Goal: Task Accomplishment & Management: Manage account settings

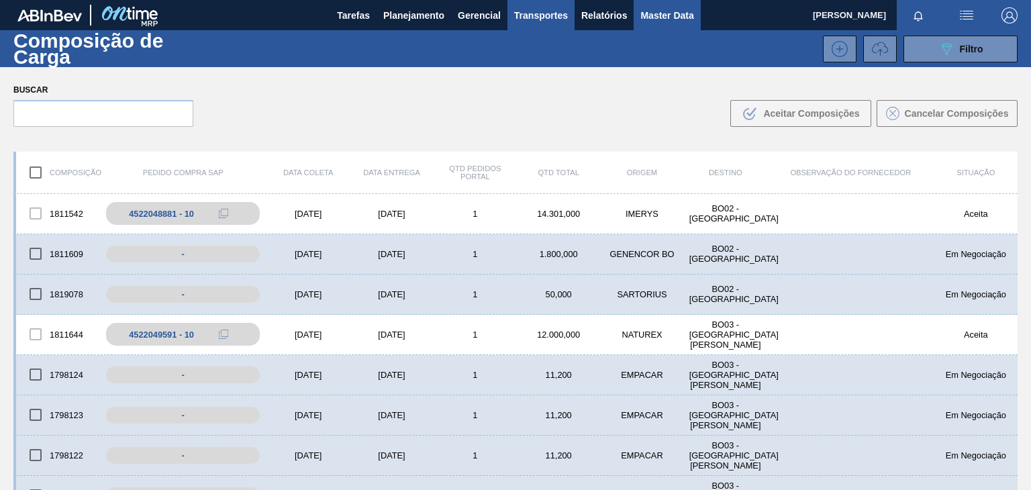
click at [689, 11] on span "Master Data" at bounding box center [666, 15] width 53 height 16
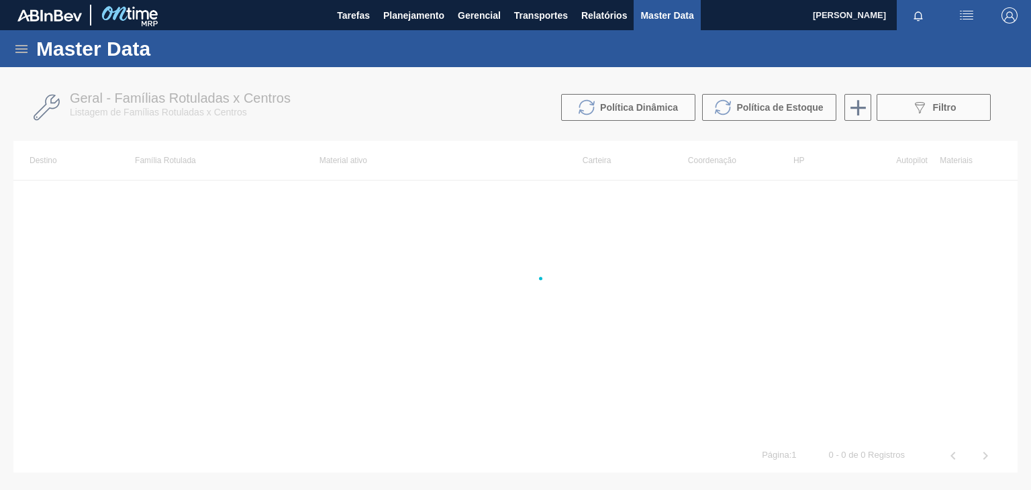
click at [19, 44] on icon at bounding box center [21, 49] width 16 height 16
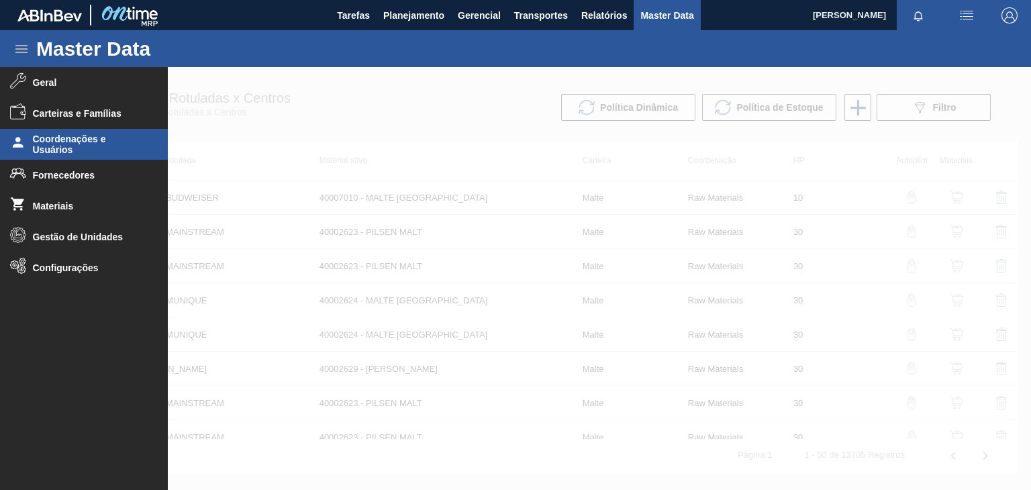
click at [119, 156] on li "Coordenações e Usuários" at bounding box center [84, 144] width 168 height 31
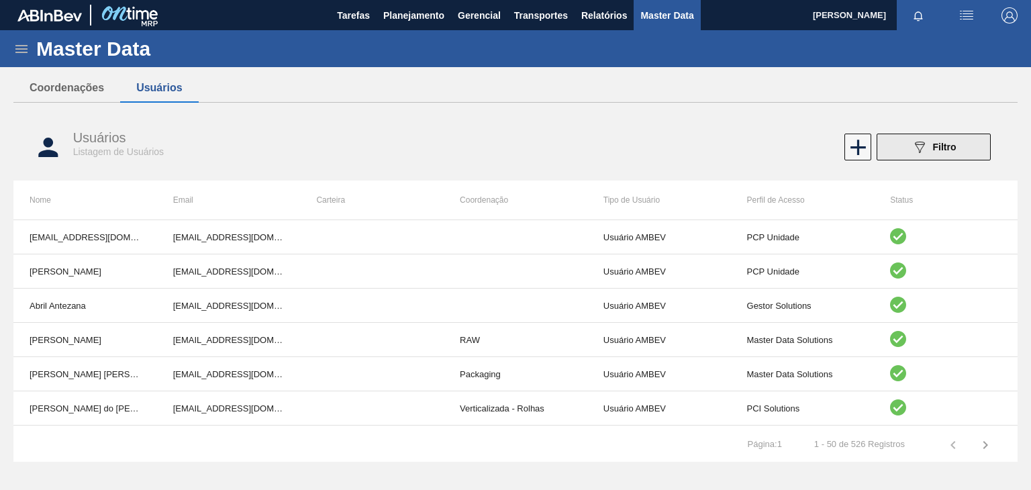
click at [950, 154] on div "089F7B8B-B2A5-4AFE-B5C0-19BA573D28AC Filtro" at bounding box center [934, 147] width 45 height 16
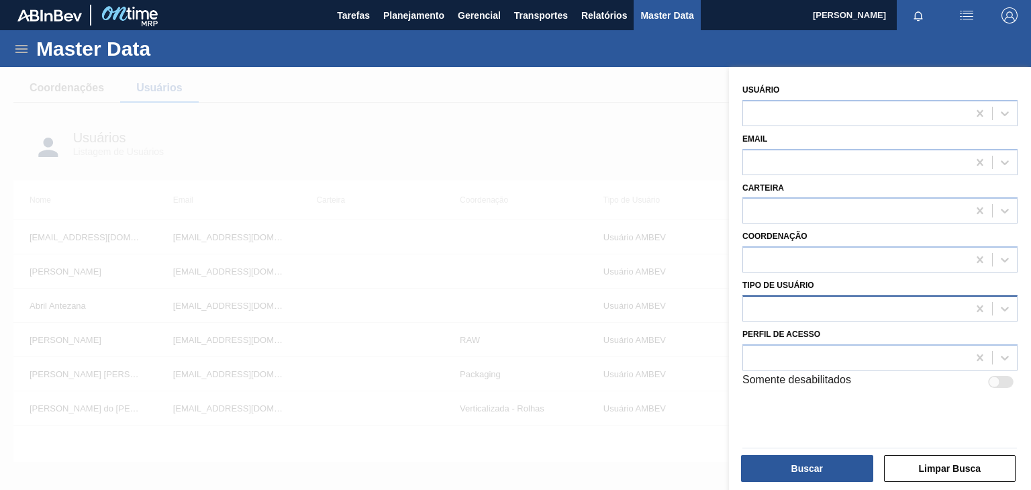
click at [901, 299] on div at bounding box center [855, 308] width 225 height 19
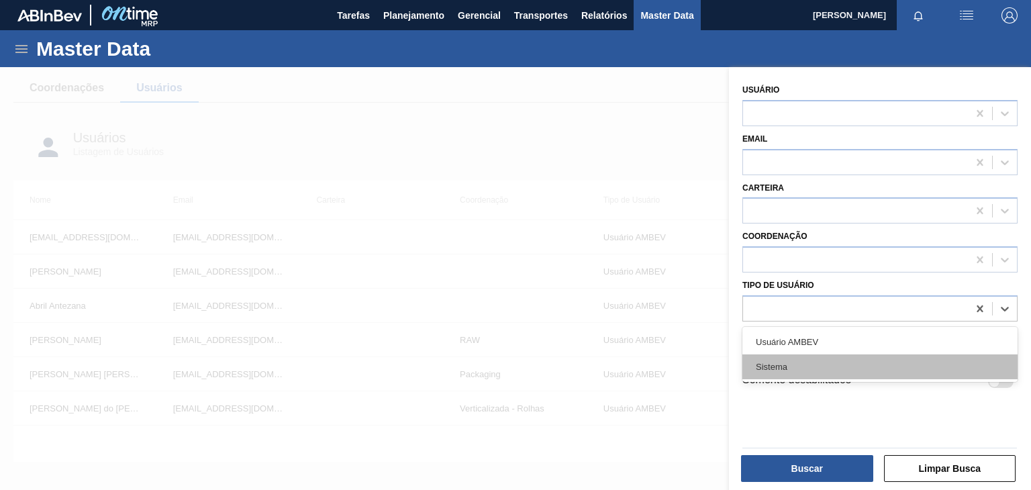
click at [878, 354] on div "Sistema" at bounding box center [880, 366] width 275 height 25
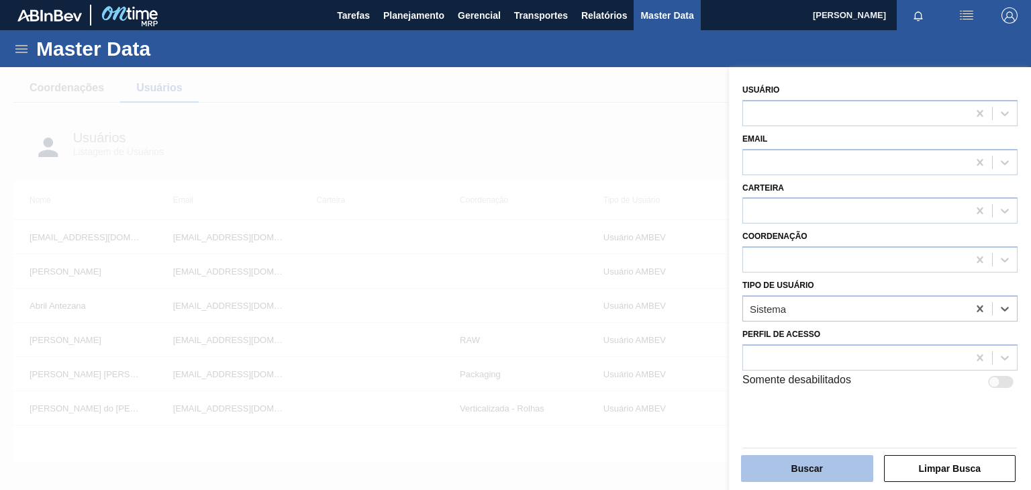
click at [843, 475] on button "Buscar" at bounding box center [807, 468] width 132 height 27
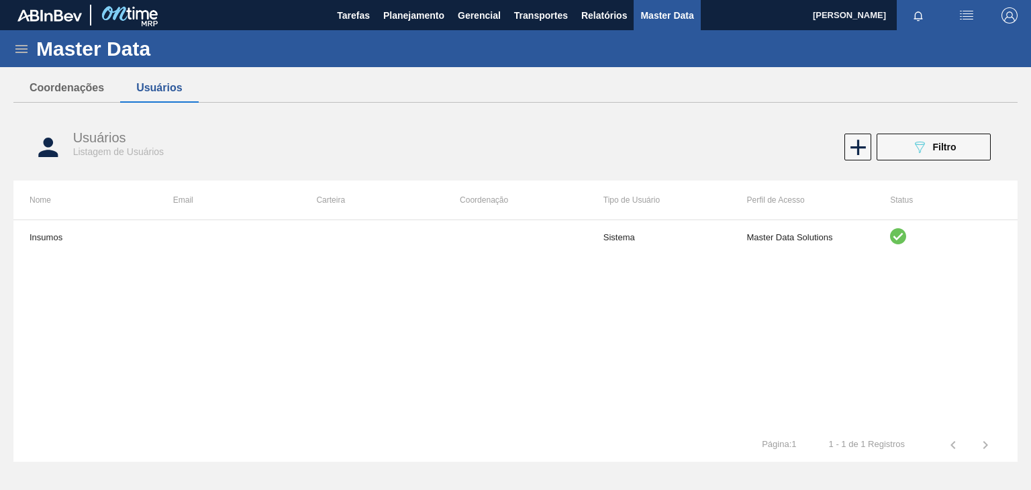
click at [338, 144] on div "Usuários Listagem de Usuários" at bounding box center [306, 144] width 467 height 28
click at [72, 87] on button "Coordenações" at bounding box center [66, 88] width 107 height 28
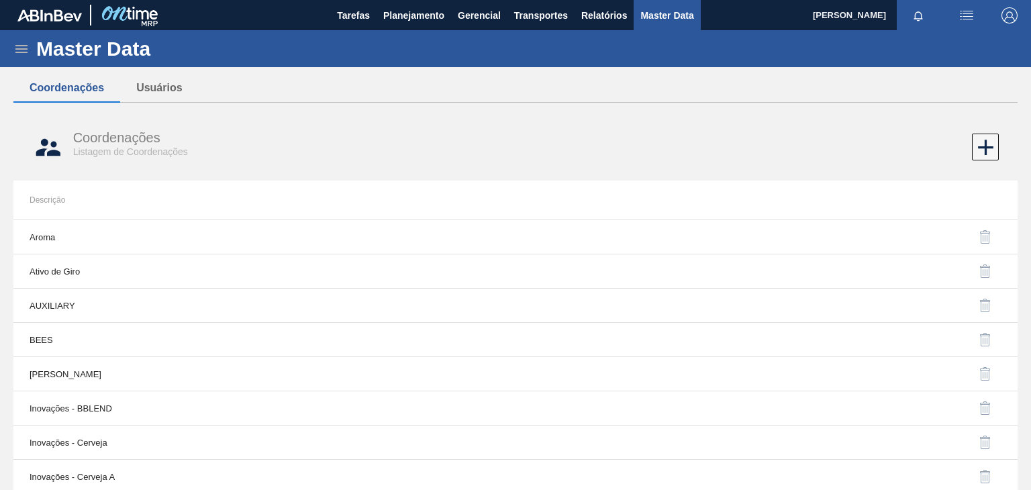
click at [30, 54] on div "Master Data" at bounding box center [515, 48] width 1031 height 37
click at [28, 52] on icon at bounding box center [21, 49] width 16 height 16
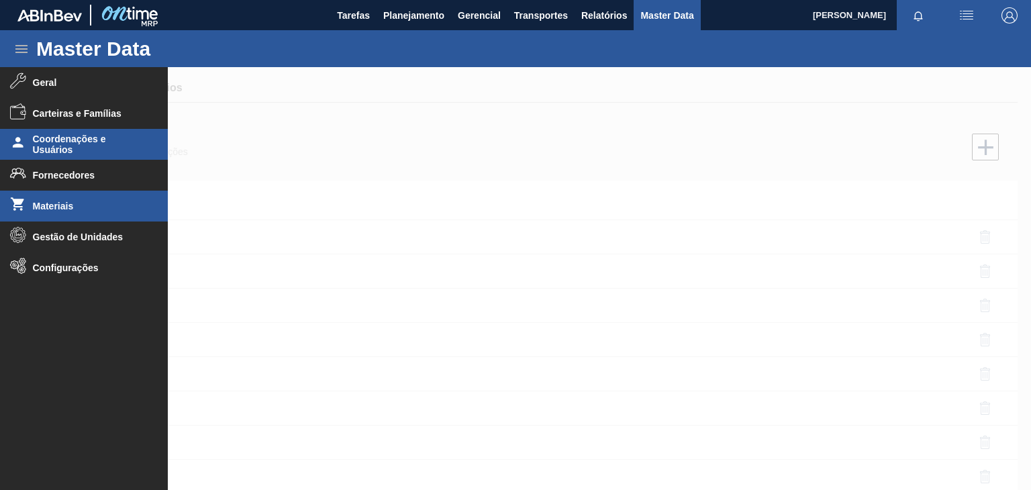
click at [122, 194] on li "Materiais" at bounding box center [84, 206] width 168 height 31
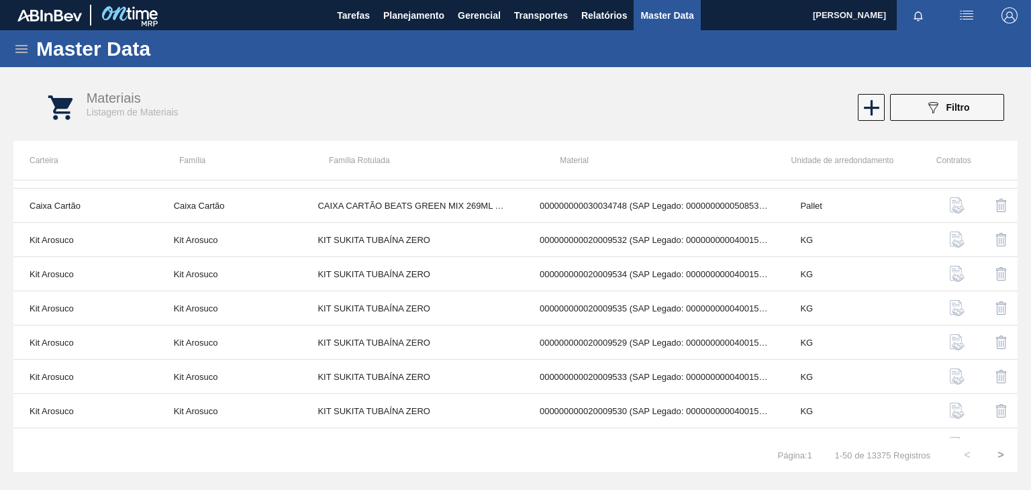
scroll to position [336, 0]
click at [24, 49] on icon at bounding box center [21, 49] width 12 height 8
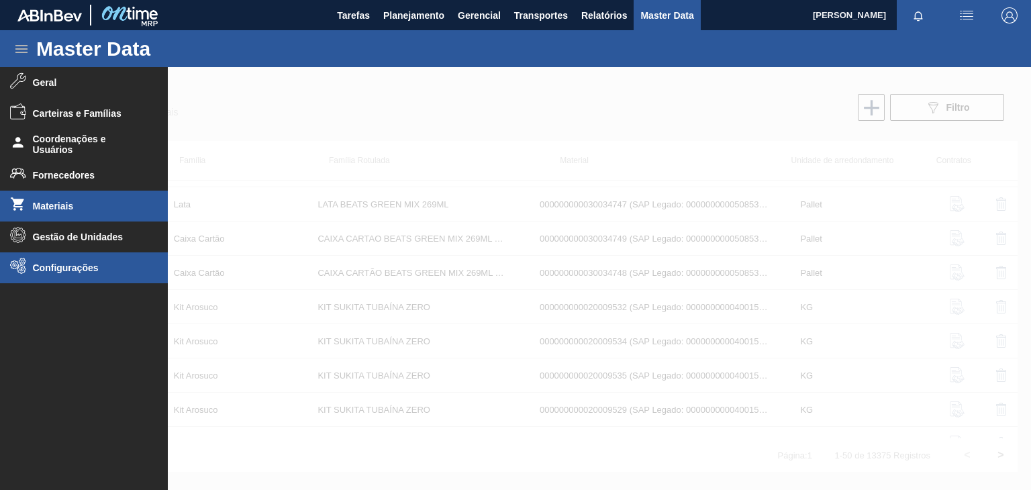
click at [112, 269] on span "Configurações" at bounding box center [88, 268] width 111 height 11
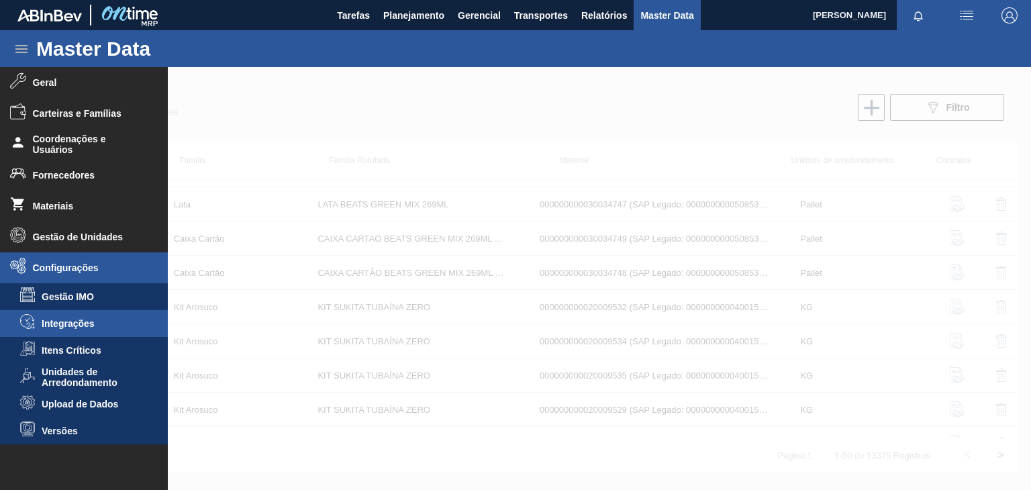
click at [118, 316] on li "Integrações" at bounding box center [84, 323] width 168 height 27
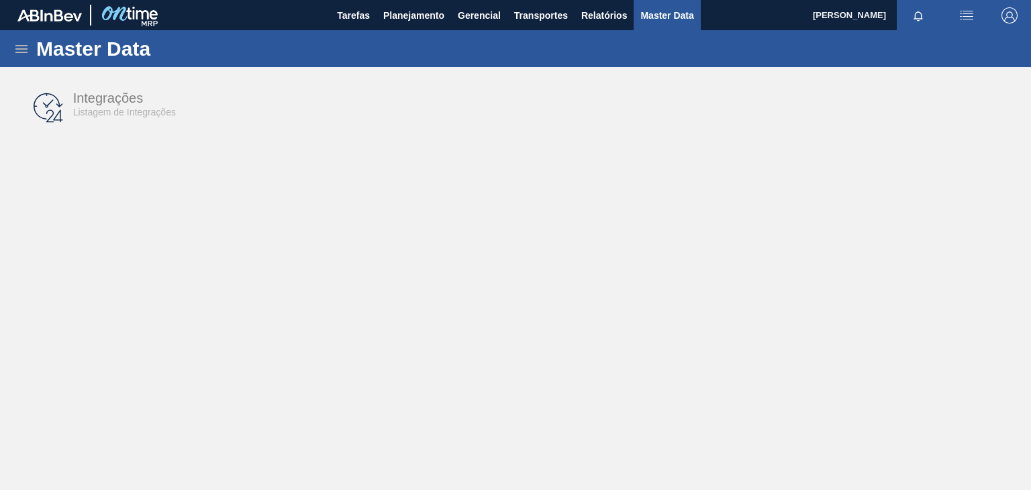
click at [115, 113] on span "Listagem de Integrações" at bounding box center [124, 112] width 103 height 11
click at [17, 51] on icon at bounding box center [21, 49] width 16 height 16
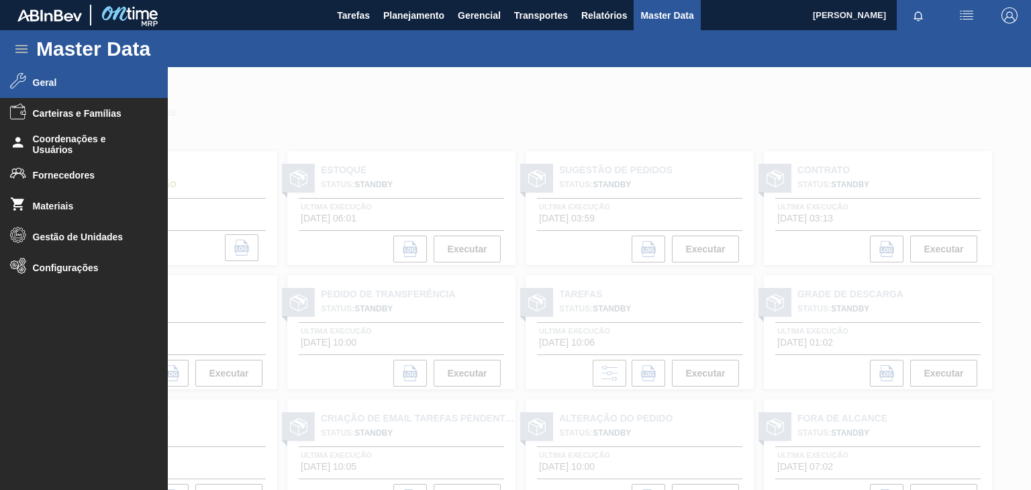
click at [99, 94] on li "Geral" at bounding box center [84, 82] width 168 height 31
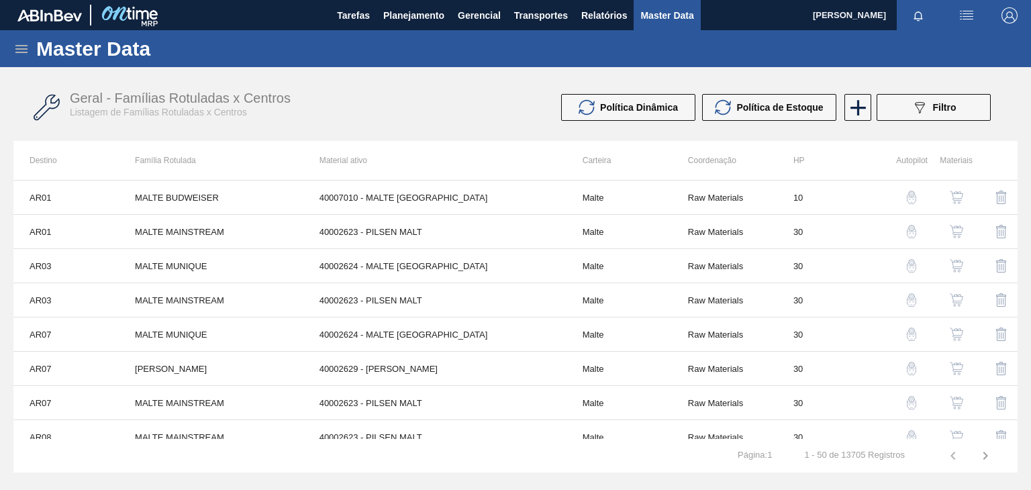
click at [17, 57] on div "Master Data" at bounding box center [515, 48] width 1031 height 37
click at [21, 53] on icon at bounding box center [21, 49] width 16 height 16
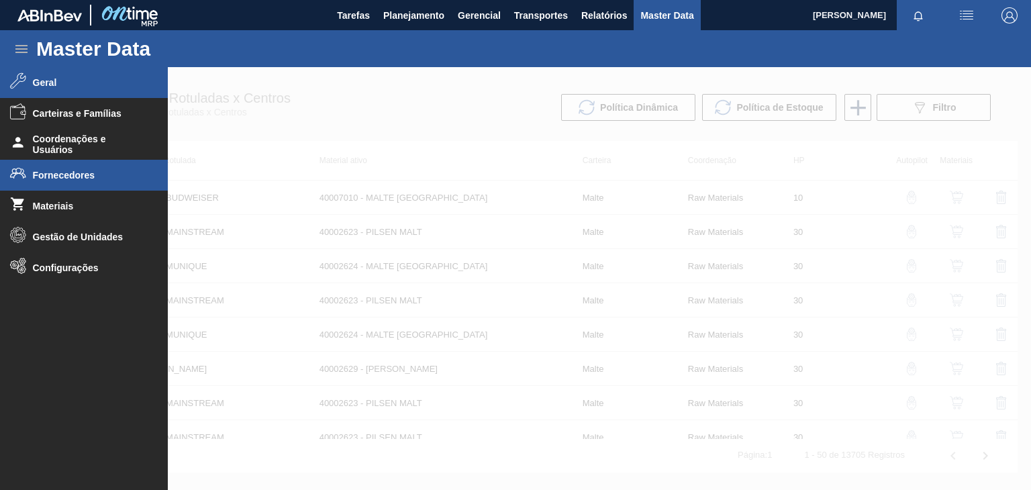
click at [68, 182] on li "Fornecedores" at bounding box center [84, 175] width 168 height 31
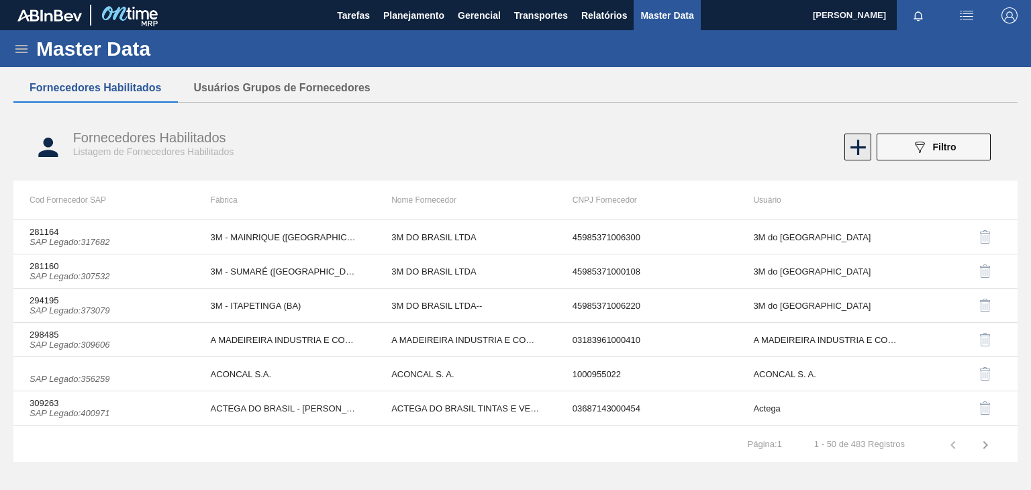
click at [861, 146] on icon at bounding box center [858, 147] width 15 height 15
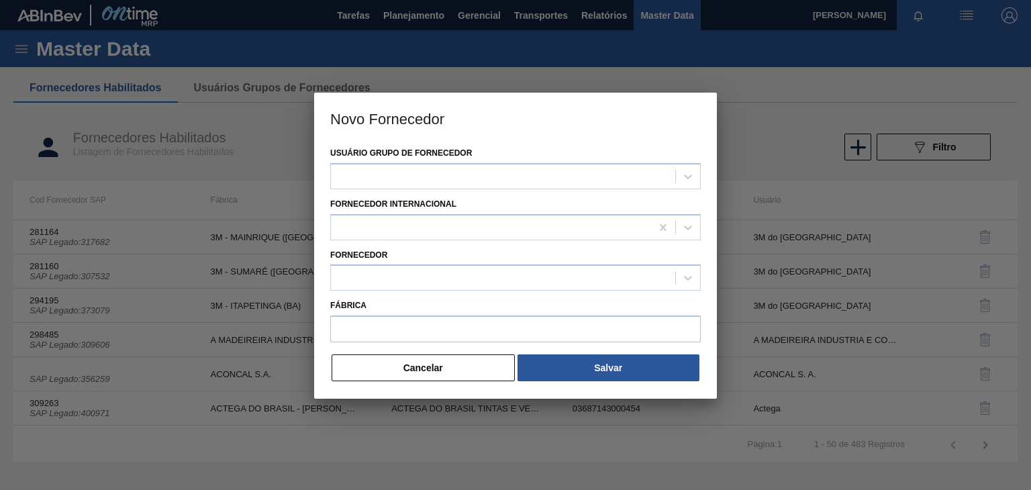
click at [759, 111] on div at bounding box center [515, 245] width 1031 height 490
click at [411, 366] on button "Cancelar" at bounding box center [423, 367] width 183 height 27
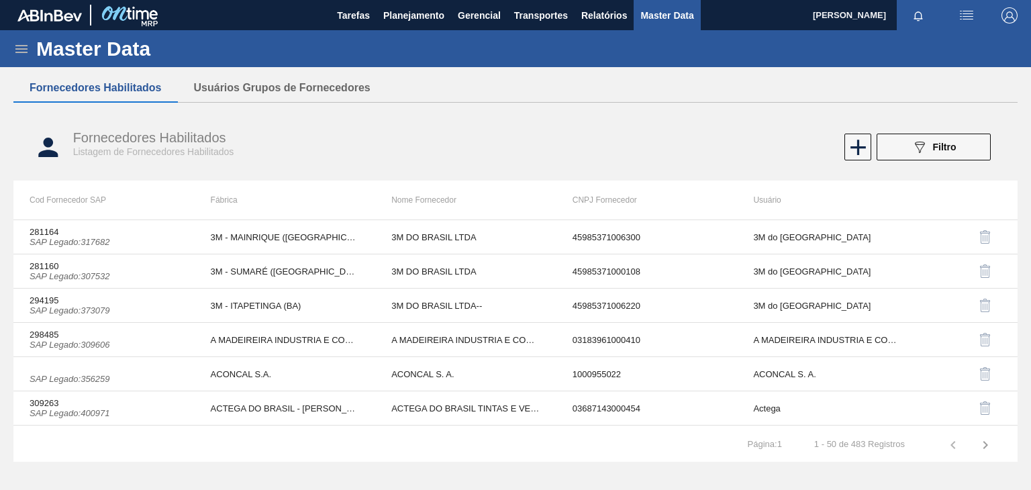
click at [912, 144] on icon "089F7B8B-B2A5-4AFE-B5C0-19BA573D28AC" at bounding box center [920, 147] width 16 height 16
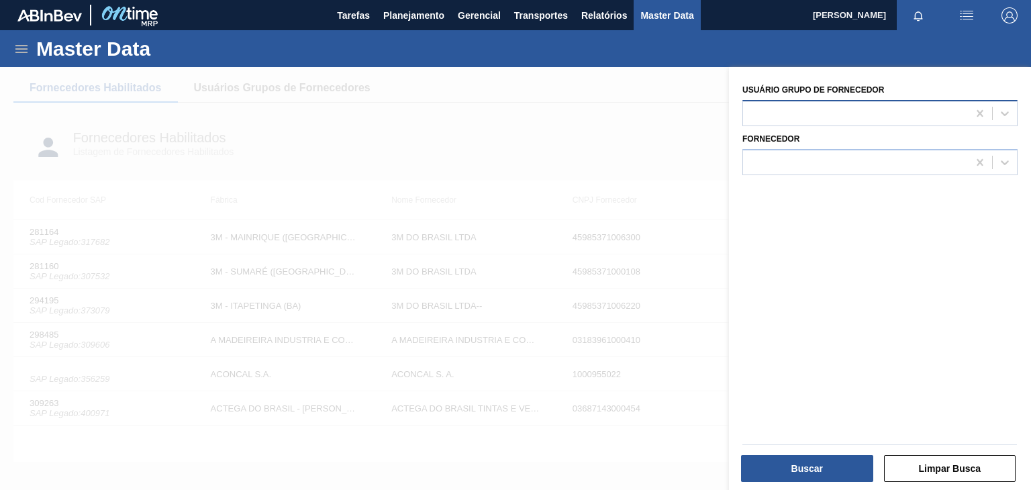
click at [803, 113] on div at bounding box center [855, 112] width 225 height 19
click at [676, 181] on div at bounding box center [515, 312] width 1031 height 490
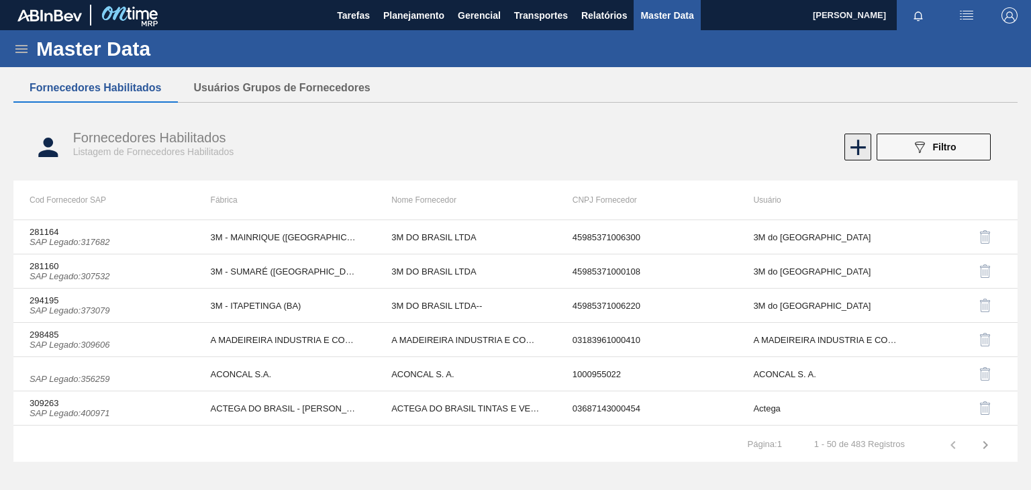
click at [852, 141] on icon at bounding box center [858, 147] width 26 height 26
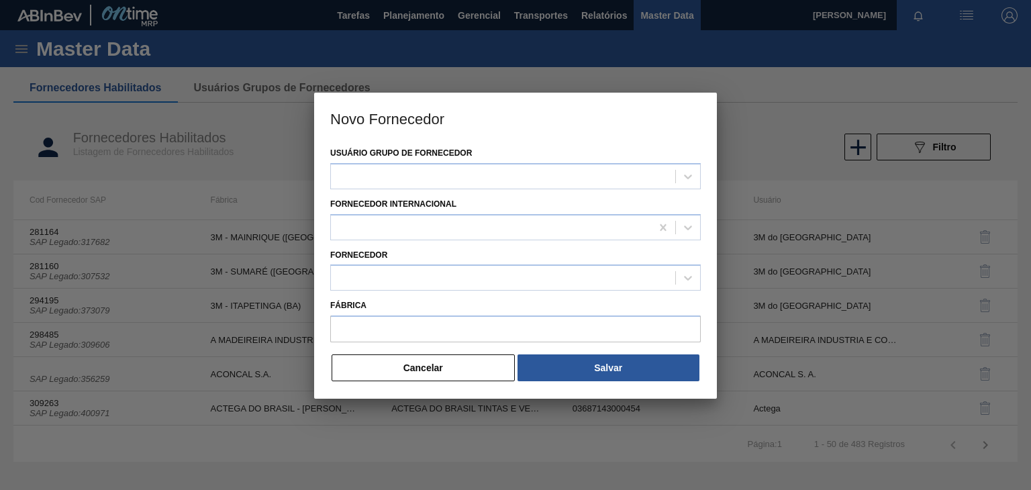
click at [816, 142] on div at bounding box center [515, 245] width 1031 height 490
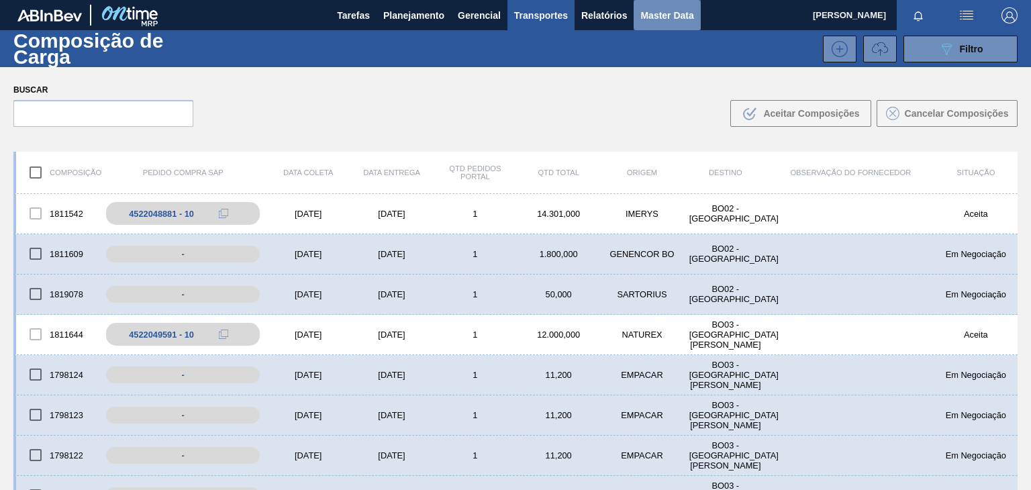
click at [652, 12] on span "Master Data" at bounding box center [666, 15] width 53 height 16
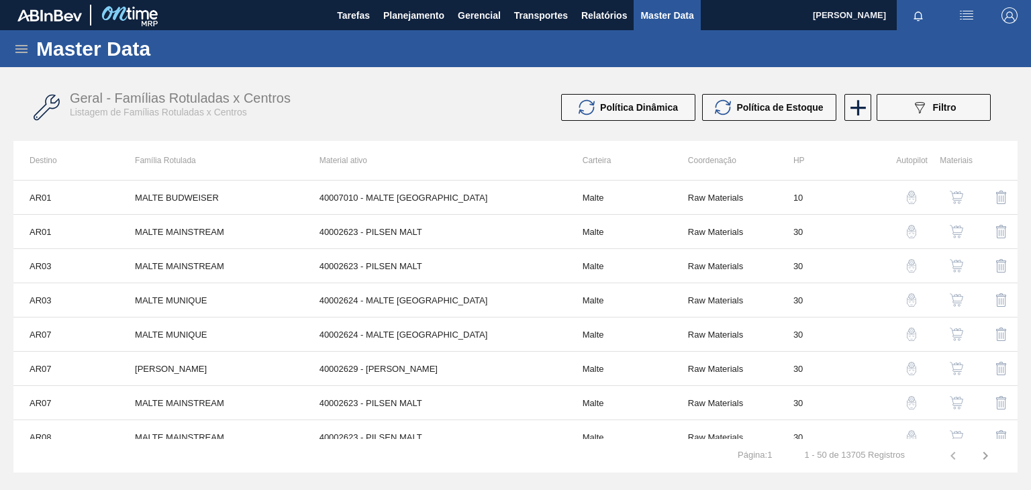
click at [17, 46] on icon at bounding box center [21, 49] width 16 height 16
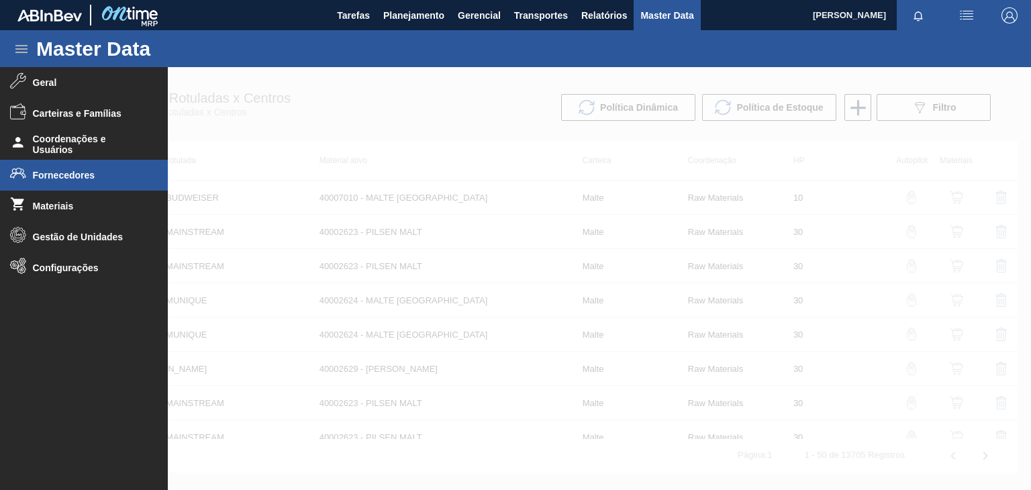
click at [113, 179] on span "Fornecedores" at bounding box center [88, 175] width 111 height 11
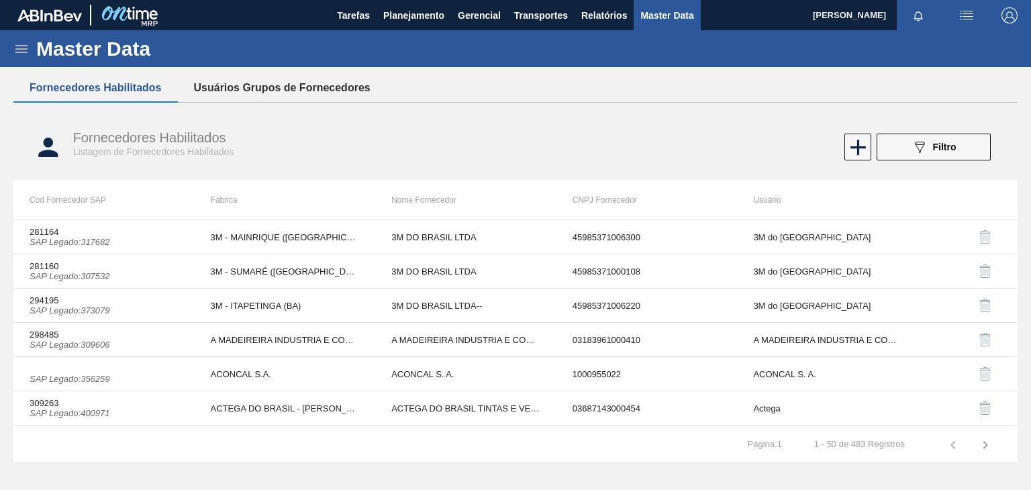
click at [288, 94] on button "Usuários Grupos de Fornecedores" at bounding box center [282, 88] width 209 height 28
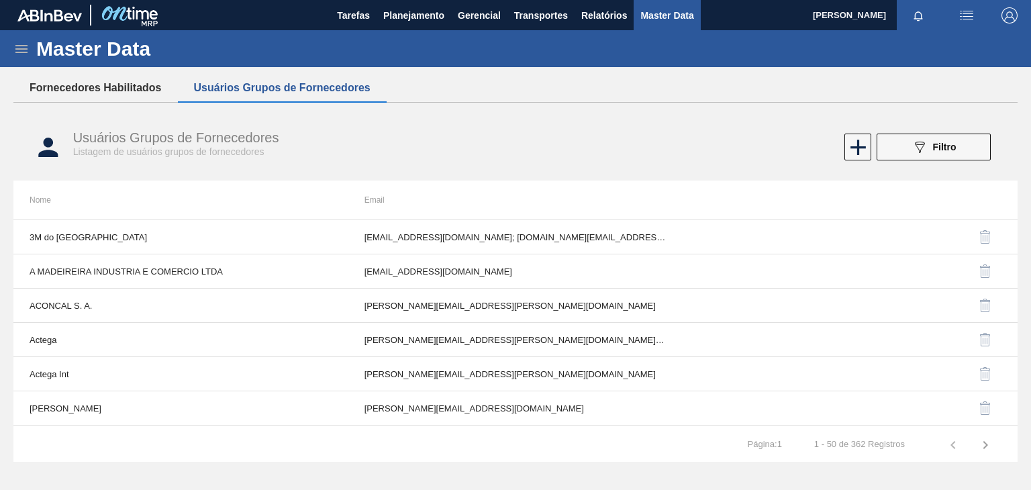
click at [128, 84] on button "Fornecedores Habilitados" at bounding box center [95, 88] width 164 height 28
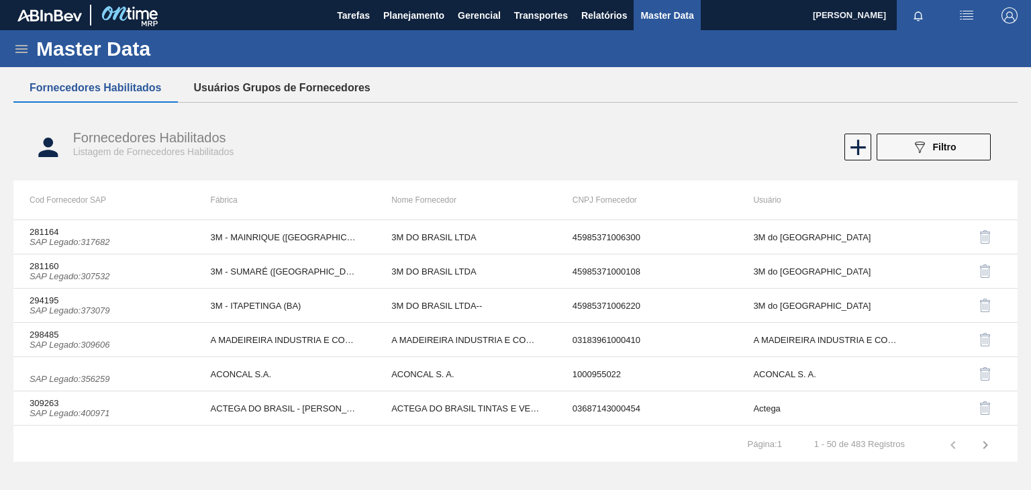
click at [328, 89] on button "Usuários Grupos de Fornecedores" at bounding box center [282, 88] width 209 height 28
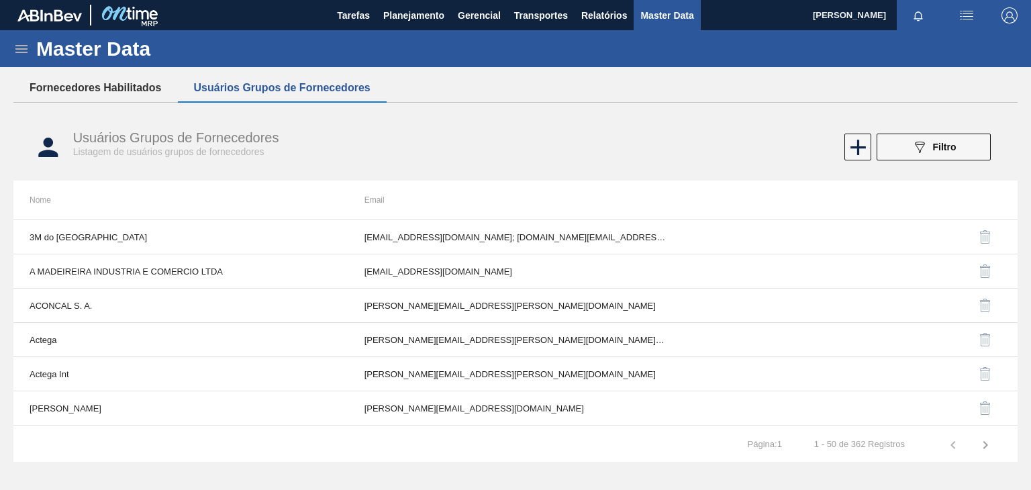
click at [137, 80] on button "Fornecedores Habilitados" at bounding box center [95, 88] width 164 height 28
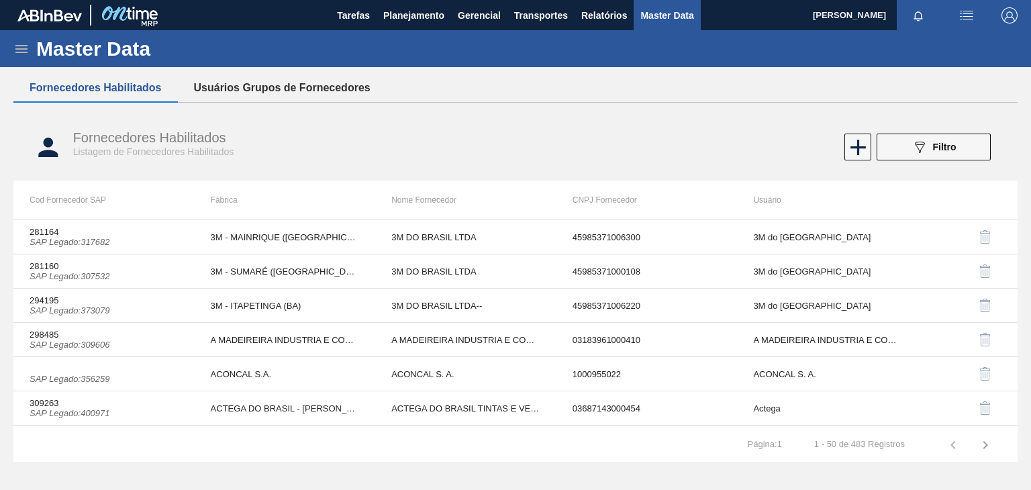
click at [363, 84] on button "Usuários Grupos de Fornecedores" at bounding box center [282, 88] width 209 height 28
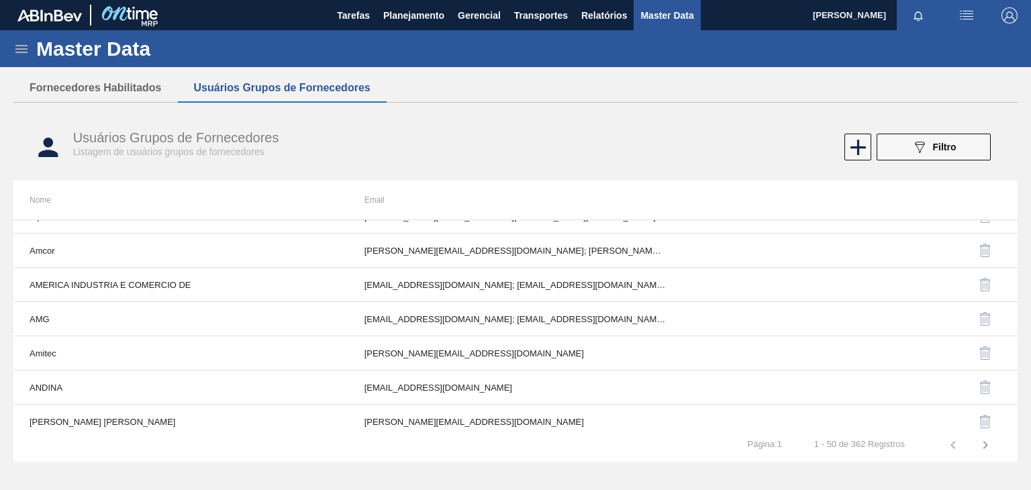
scroll to position [470, 0]
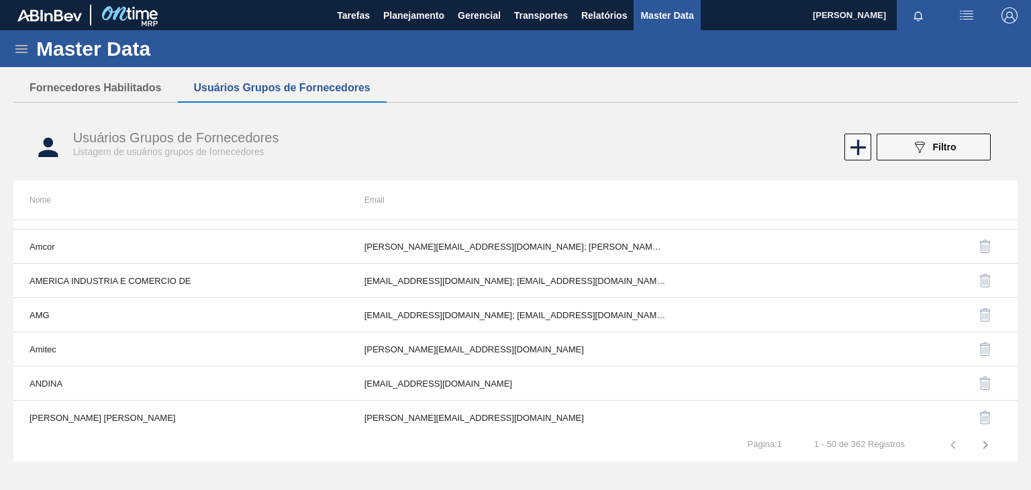
click at [843, 150] on div at bounding box center [856, 147] width 27 height 27
click at [852, 149] on icon at bounding box center [858, 147] width 26 height 26
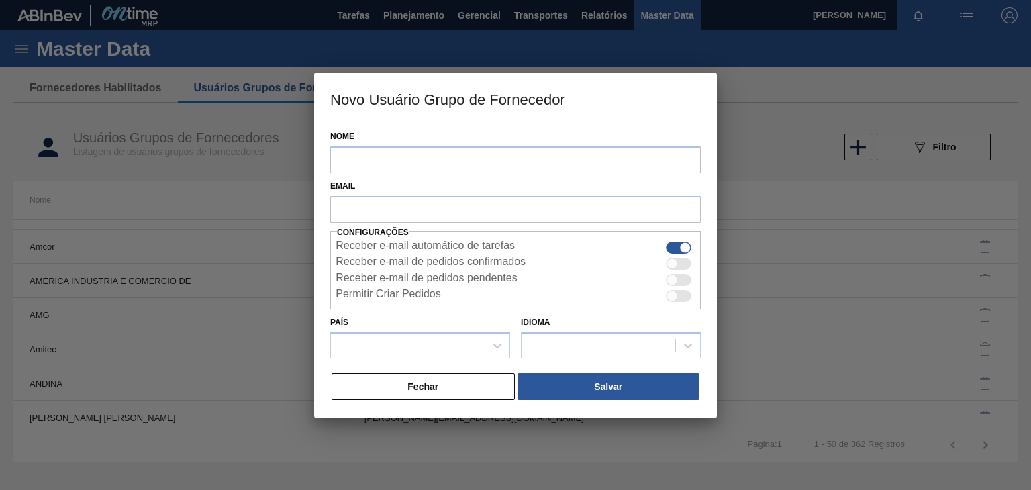
click at [781, 142] on div at bounding box center [515, 245] width 1031 height 490
click at [443, 379] on button "Fechar" at bounding box center [423, 386] width 183 height 27
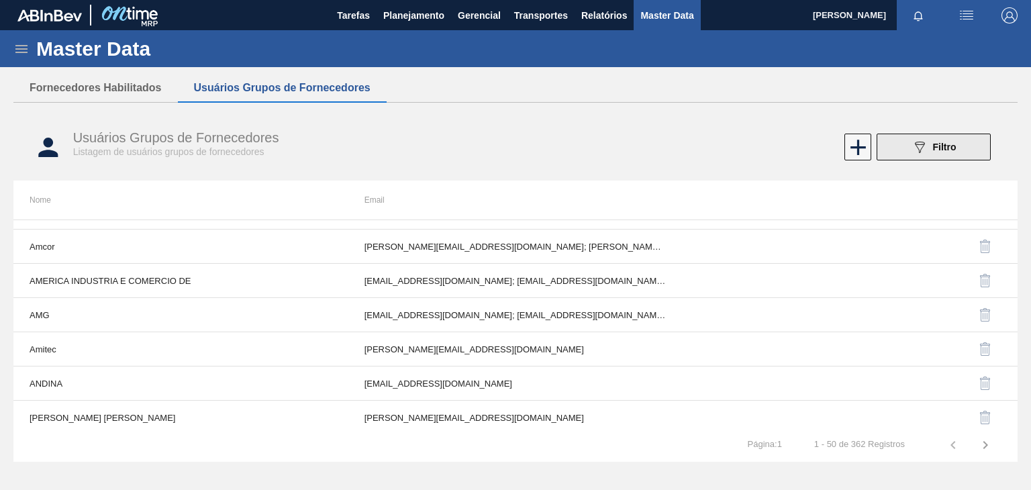
click at [937, 144] on span "Filtro" at bounding box center [944, 147] width 23 height 11
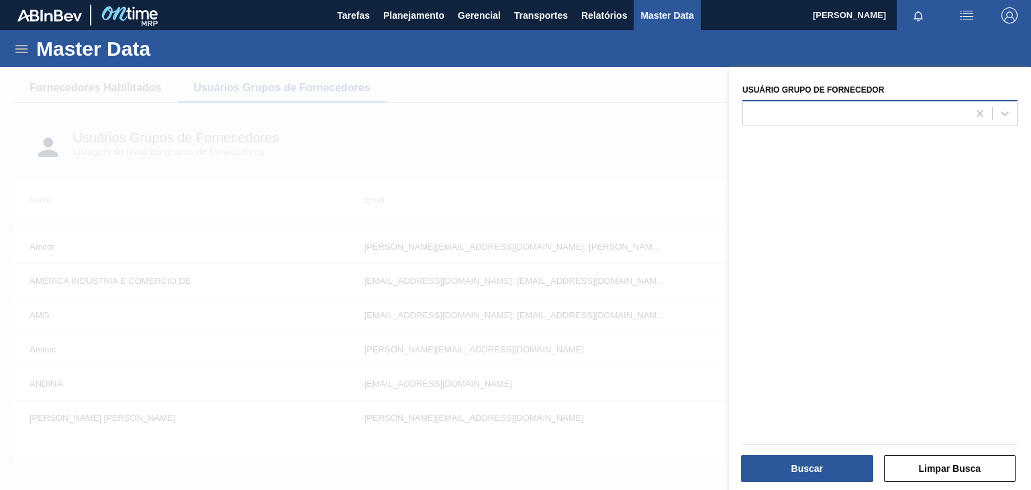
click at [827, 119] on div at bounding box center [855, 112] width 225 height 19
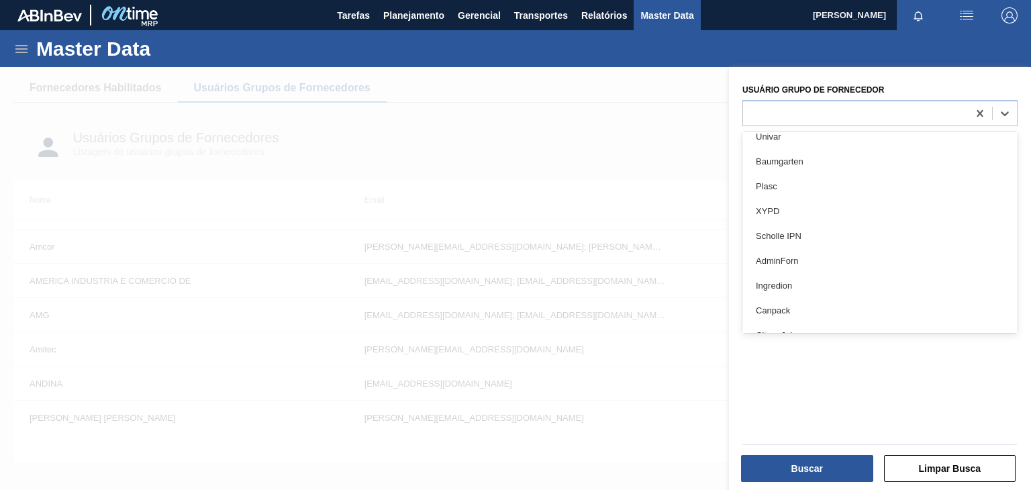
scroll to position [97, 0]
click at [558, 160] on div at bounding box center [515, 312] width 1031 height 490
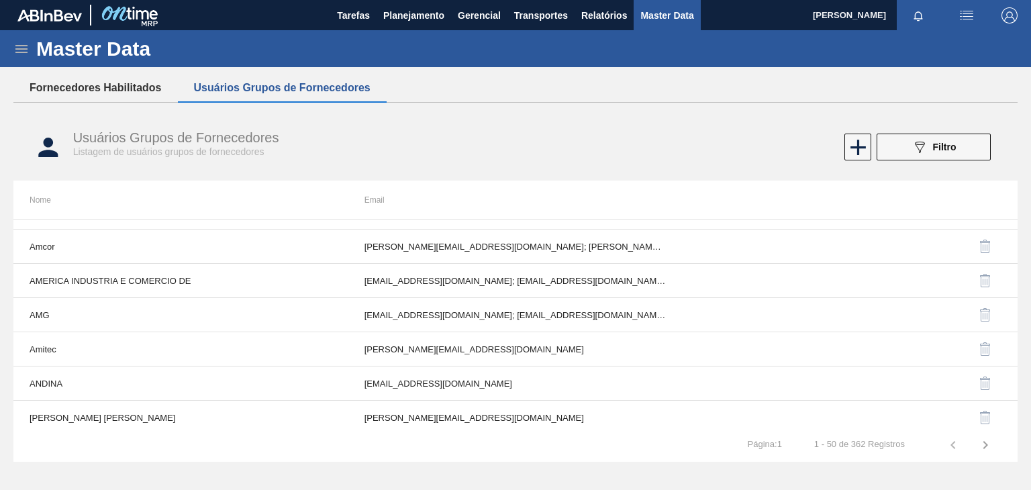
click at [112, 84] on button "Fornecedores Habilitados" at bounding box center [95, 88] width 164 height 28
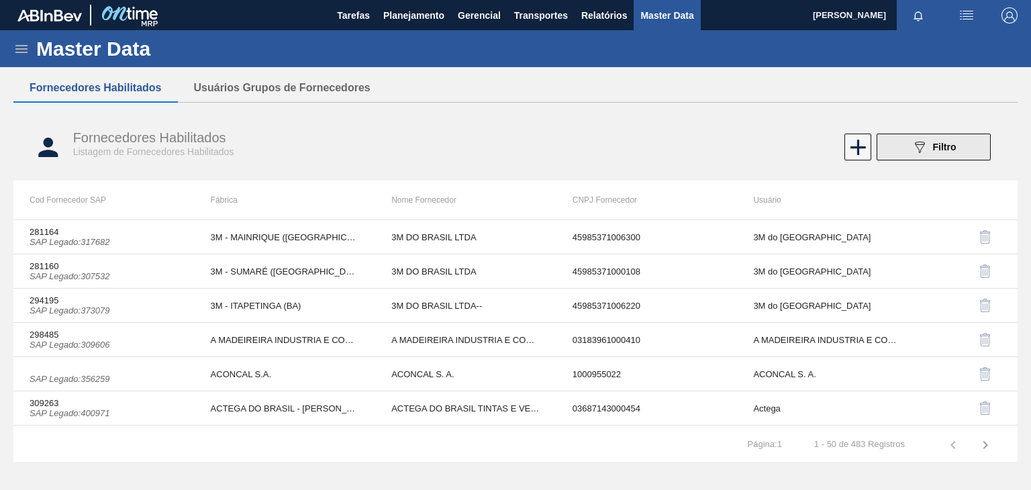
click at [933, 150] on span "Filtro" at bounding box center [944, 147] width 23 height 11
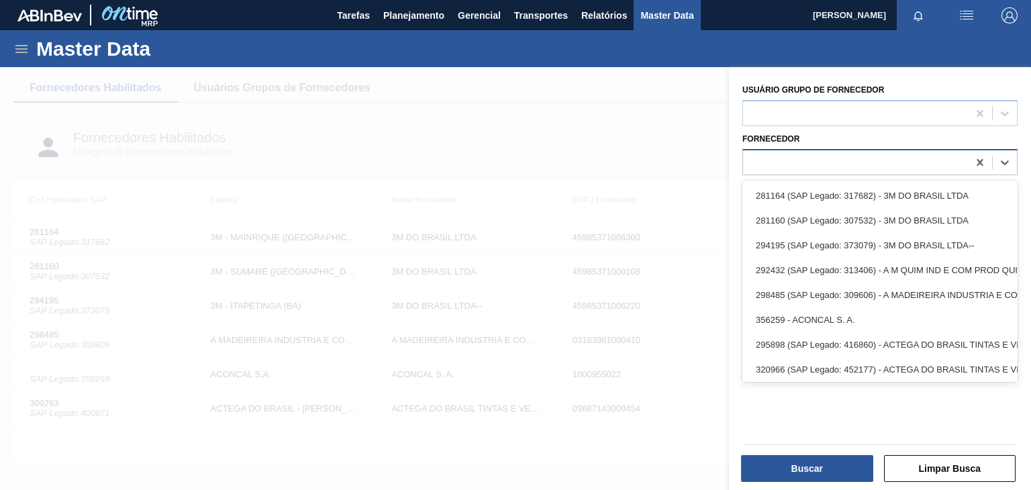
click at [875, 159] on div at bounding box center [855, 161] width 225 height 19
paste input ": 56.992.951/0021-92"
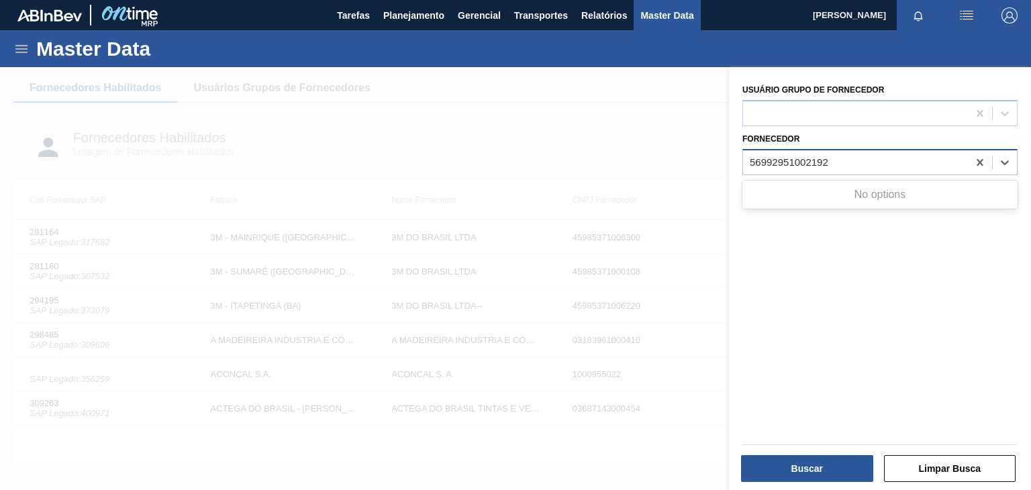
type input "56992951002192"
click at [886, 164] on div "56992951002192" at bounding box center [855, 161] width 225 height 19
click at [886, 164] on div at bounding box center [855, 161] width 225 height 19
paste input "390402"
type input "390402"
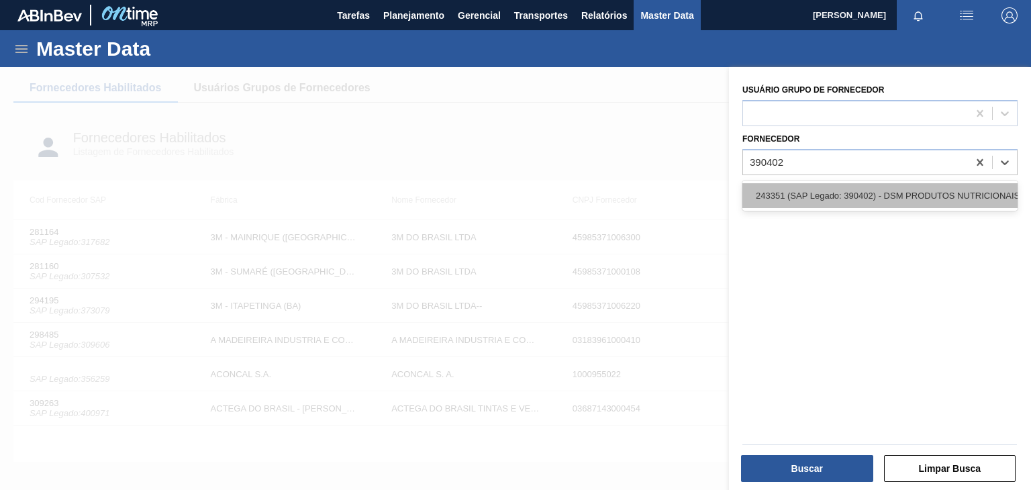
click at [853, 190] on div "243351 (SAP Legado: 390402) - DSM PRODUTOS NUTRICIONAIS BRASIL S" at bounding box center [880, 195] width 275 height 25
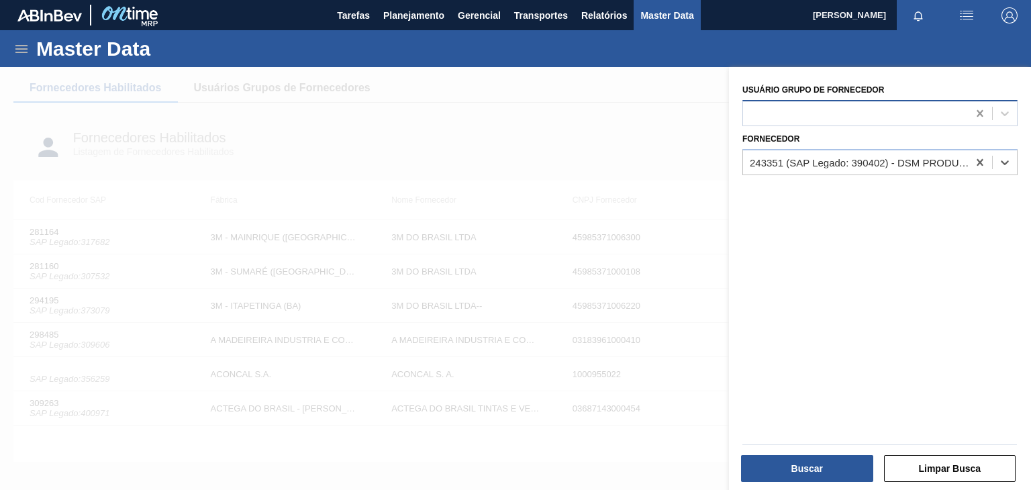
click at [937, 111] on icon at bounding box center [979, 113] width 13 height 13
click at [937, 111] on div at bounding box center [1005, 113] width 24 height 24
click at [937, 113] on icon at bounding box center [979, 113] width 13 height 13
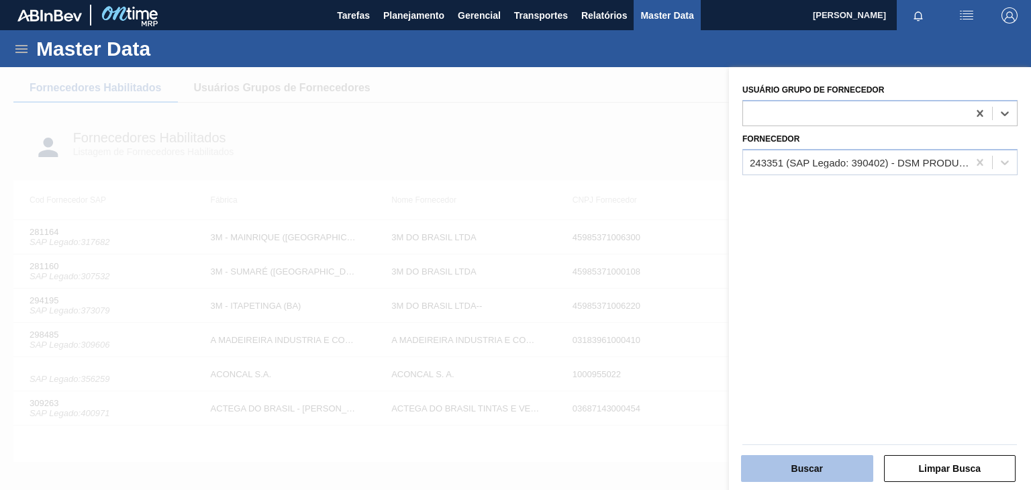
click at [826, 444] on button "Buscar" at bounding box center [807, 468] width 132 height 27
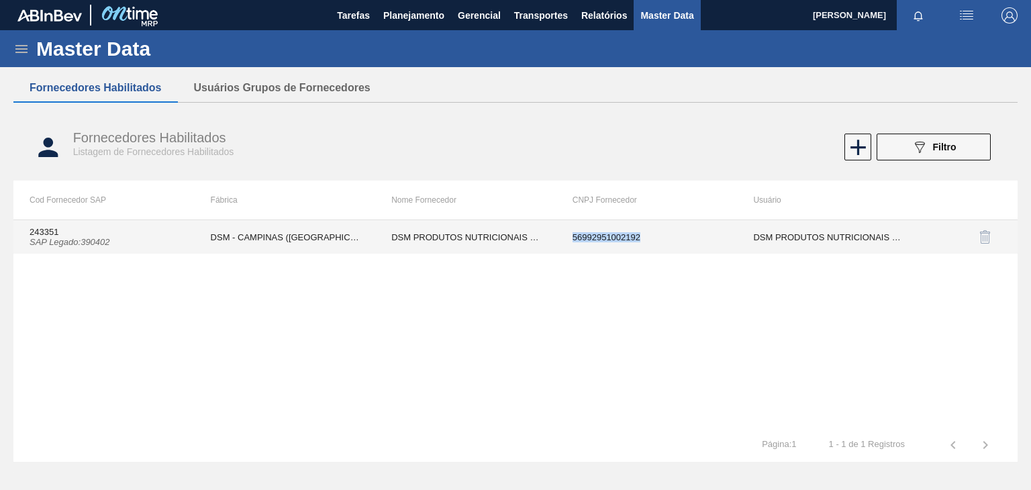
drag, startPoint x: 673, startPoint y: 240, endPoint x: 551, endPoint y: 240, distance: 122.2
click at [551, 240] on tr "243351 SAP Legado : 390402 DSM - CAMPINAS (SP) DSM PRODUTOS NUTRICIONAIS BRASIL…" at bounding box center [515, 237] width 1004 height 34
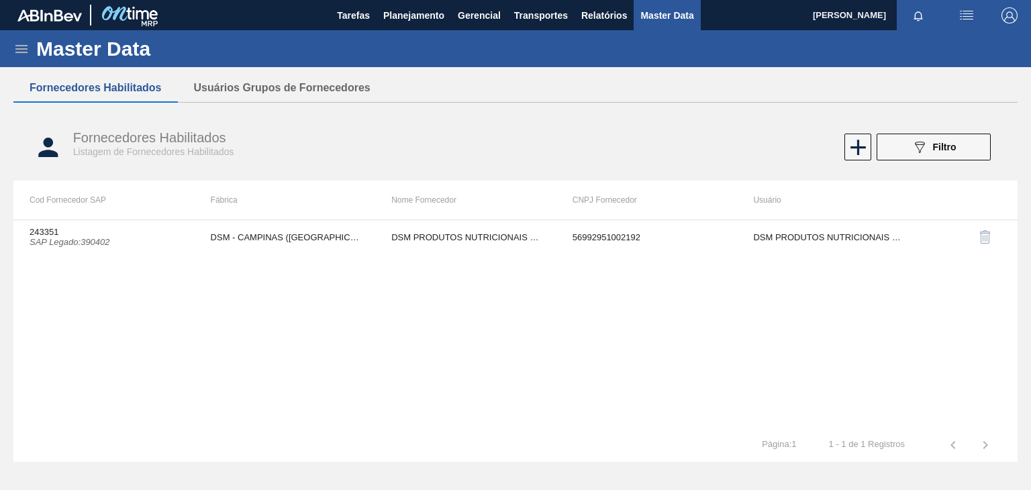
click at [521, 263] on div "243351 SAP Legado : 390402 DSM - CAMPINAS (SP) DSM PRODUTOS NUTRICIONAIS BRASIL…" at bounding box center [515, 324] width 1004 height 209
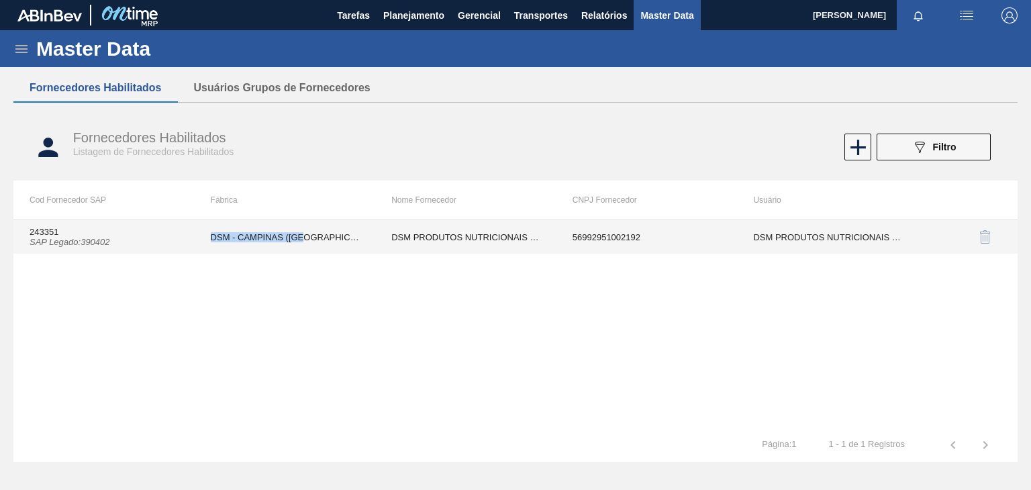
drag, startPoint x: 306, startPoint y: 238, endPoint x: 190, endPoint y: 242, distance: 116.2
click at [190, 242] on tr "243351 SAP Legado : 390402 DSM - CAMPINAS (SP) DSM PRODUTOS NUTRICIONAIS BRASIL…" at bounding box center [515, 237] width 1004 height 34
click at [193, 253] on td "243351 SAP Legado : 390402" at bounding box center [103, 237] width 181 height 34
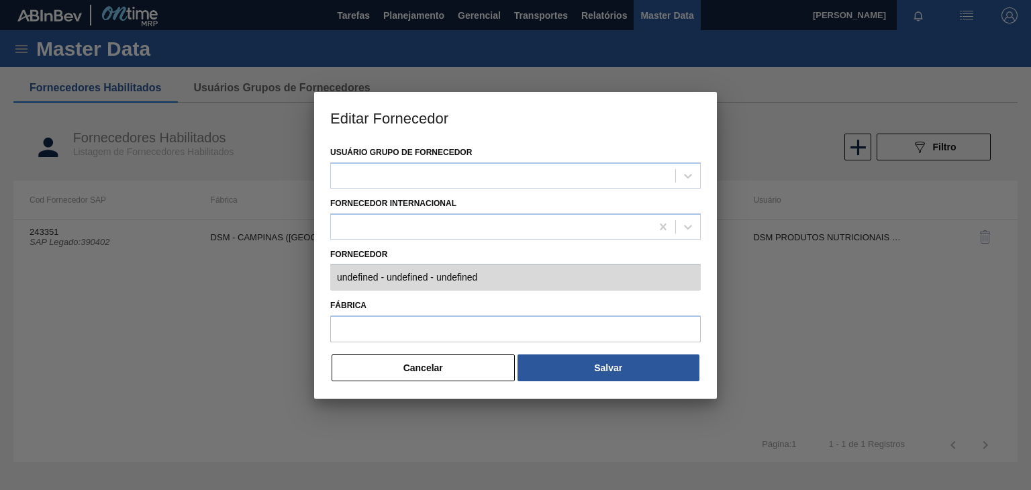
type input "243351 (SAP Legado: 390402) - DSM PRODUTOS NUTRICIONAIS BRASIL S - 569929510021…"
type input "DSM - CAMPINAS (SP)"
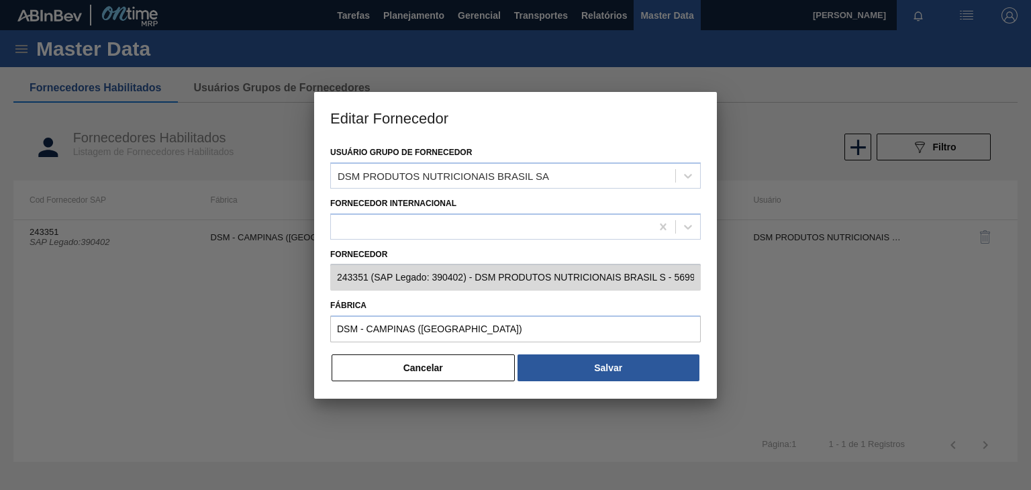
click at [681, 113] on h3 "Editar Fornecedor" at bounding box center [515, 117] width 403 height 51
click at [767, 107] on div at bounding box center [515, 245] width 1031 height 490
click at [607, 376] on button "Salvar" at bounding box center [609, 367] width 182 height 27
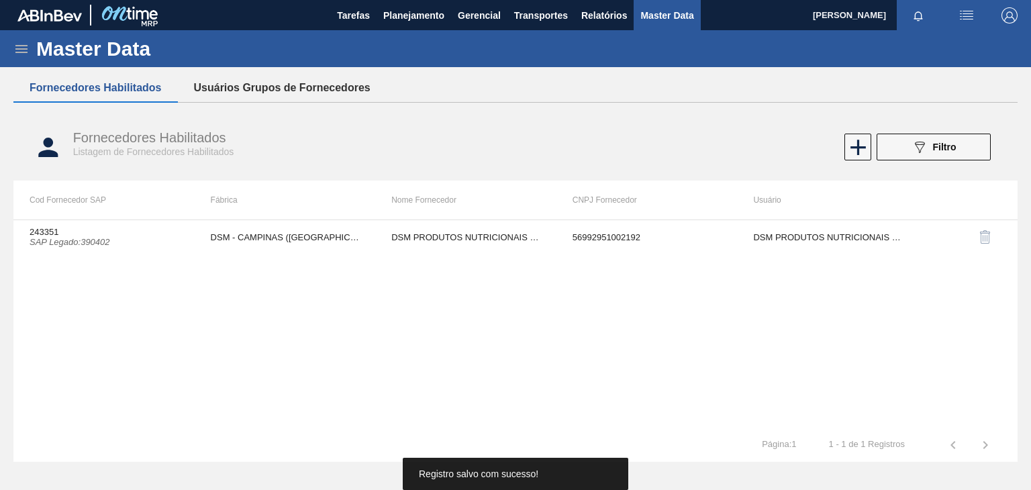
click at [266, 90] on button "Usuários Grupos de Fornecedores" at bounding box center [282, 88] width 209 height 28
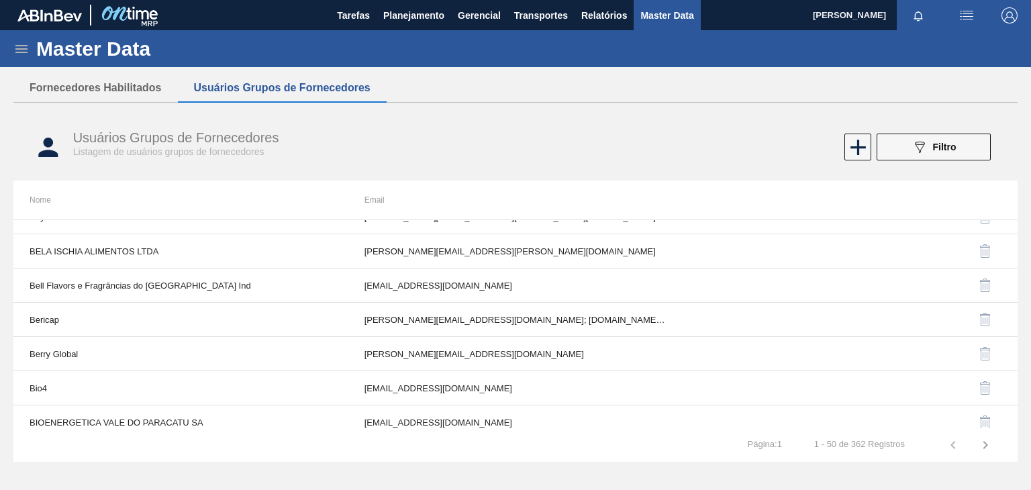
scroll to position [1496, 0]
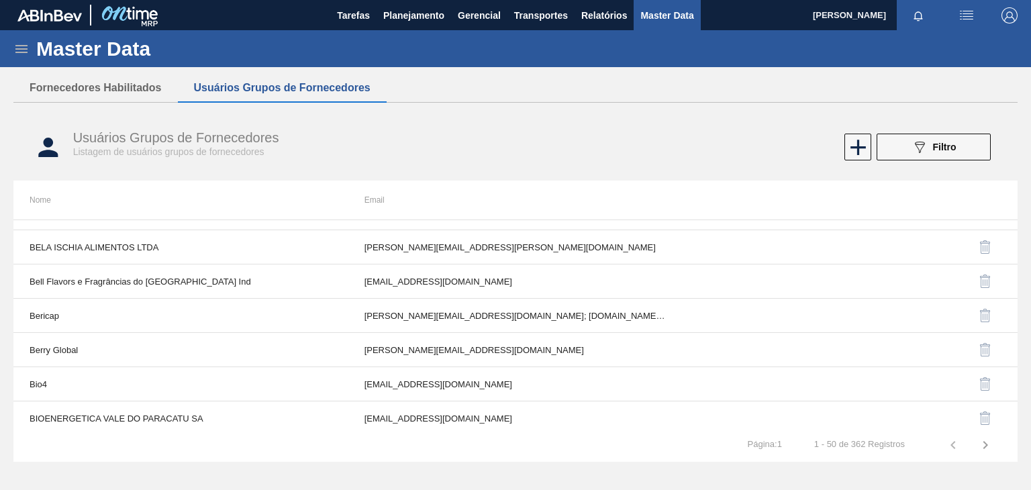
click at [937, 440] on icon "button" at bounding box center [986, 445] width 16 height 16
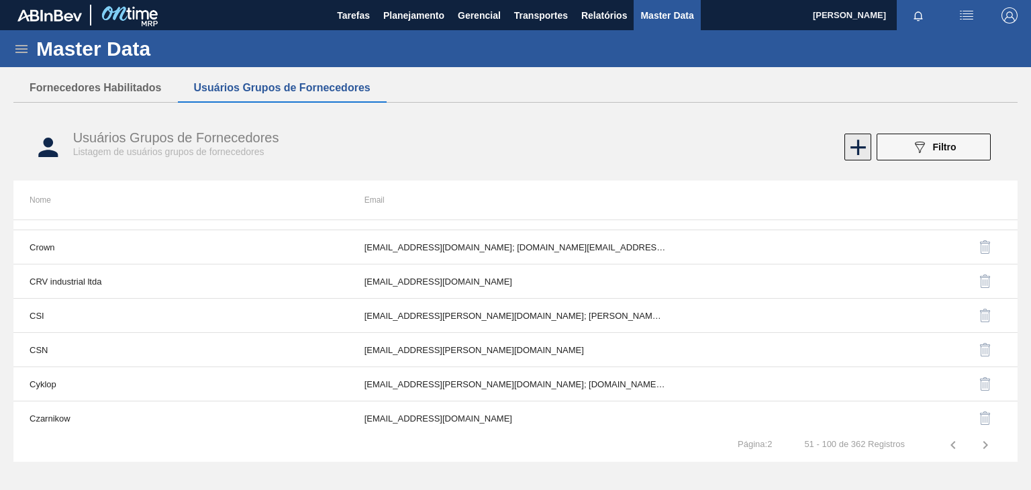
click at [865, 148] on icon at bounding box center [858, 147] width 26 height 26
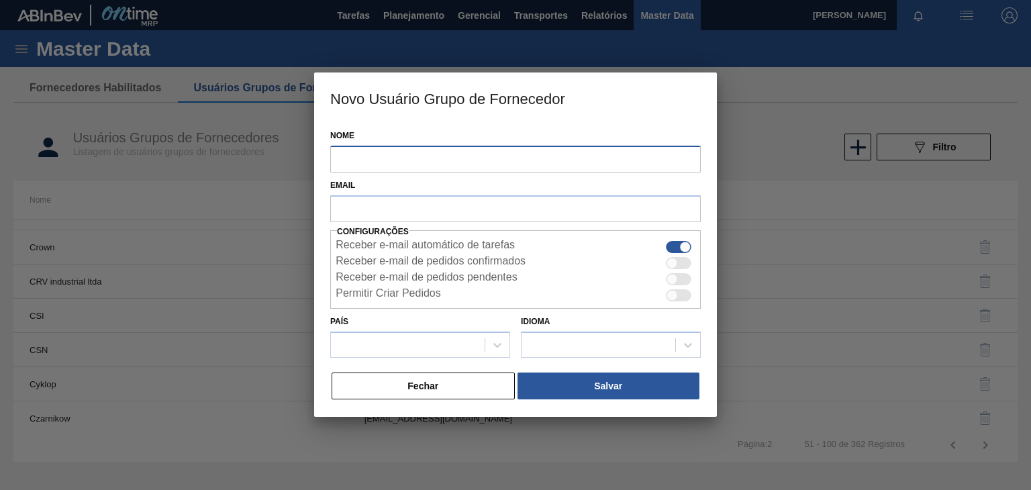
click at [548, 153] on input "Nome" at bounding box center [515, 159] width 371 height 27
click at [459, 391] on button "Fechar" at bounding box center [423, 386] width 183 height 27
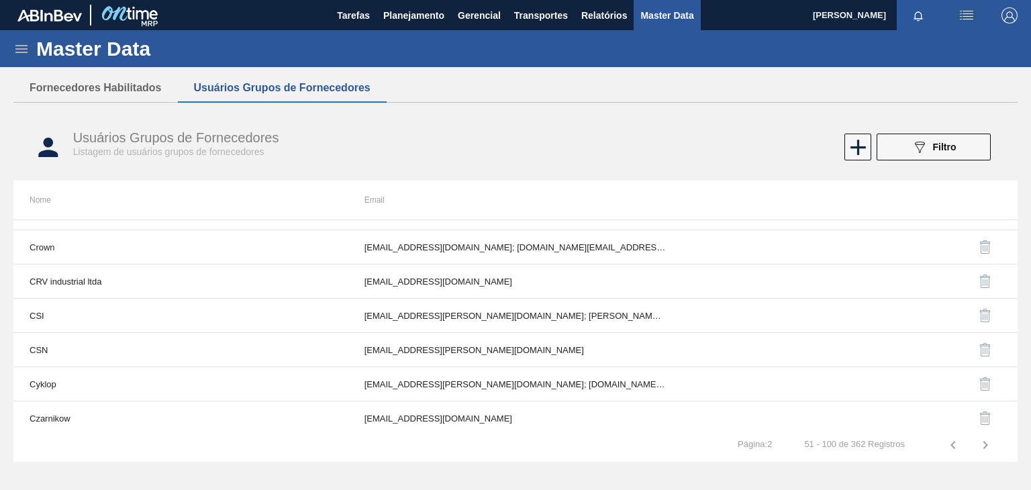
click at [900, 142] on button "089F7B8B-B2A5-4AFE-B5C0-19BA573D28AC Filtro" at bounding box center [934, 147] width 114 height 27
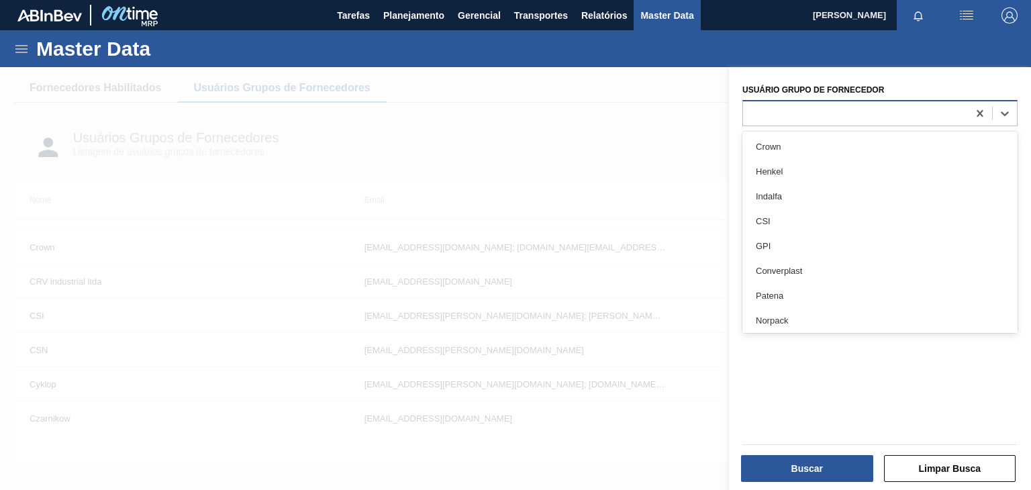
click at [886, 115] on div at bounding box center [855, 112] width 225 height 19
type Fornecedor "nata"
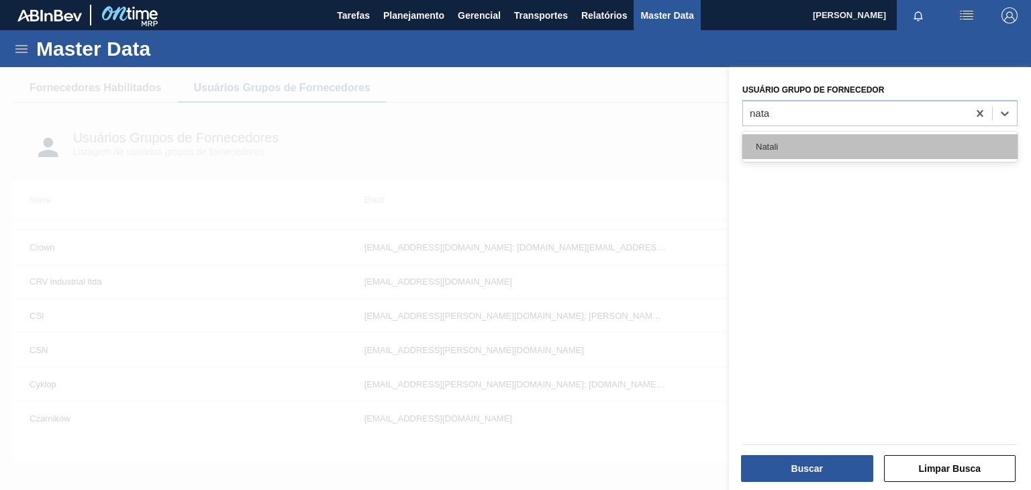
click at [879, 156] on div "Natali" at bounding box center [880, 146] width 275 height 25
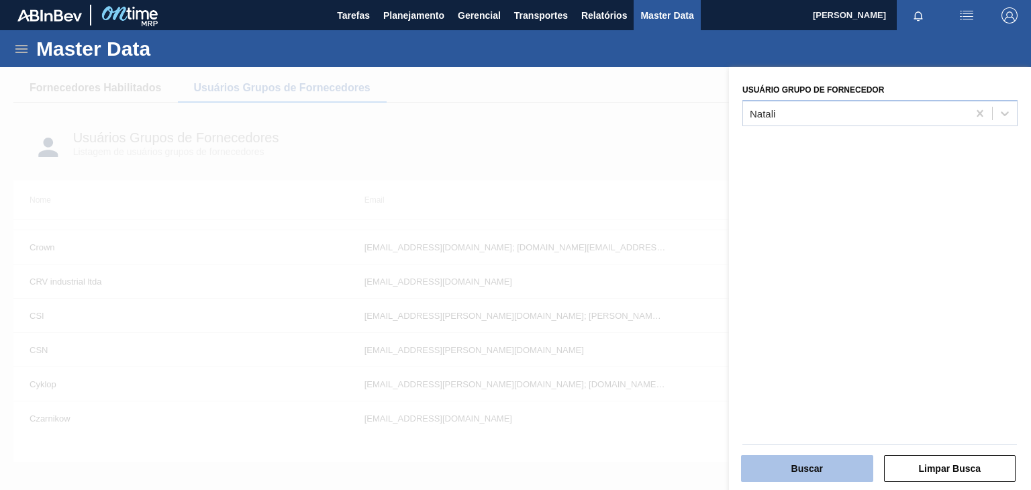
click at [838, 444] on button "Buscar" at bounding box center [807, 468] width 132 height 27
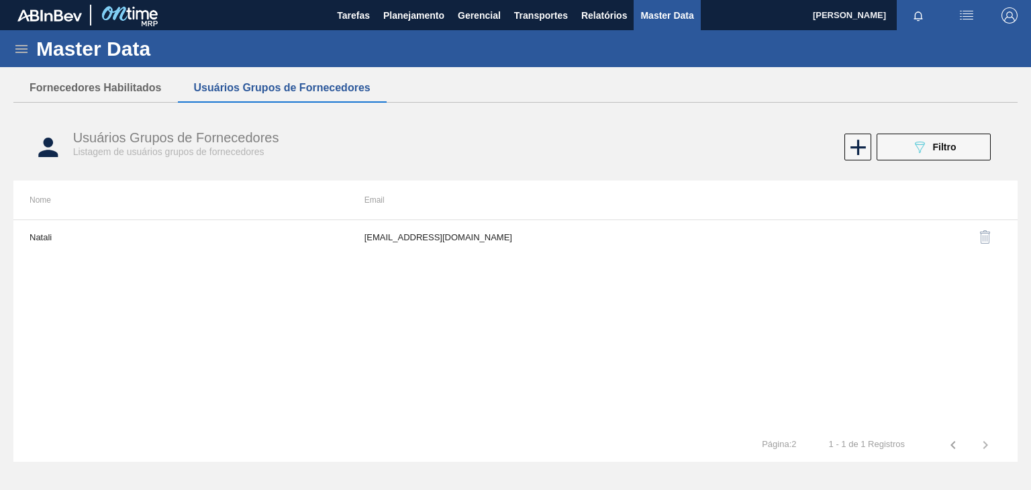
click at [937, 232] on img "button" at bounding box center [986, 237] width 16 height 16
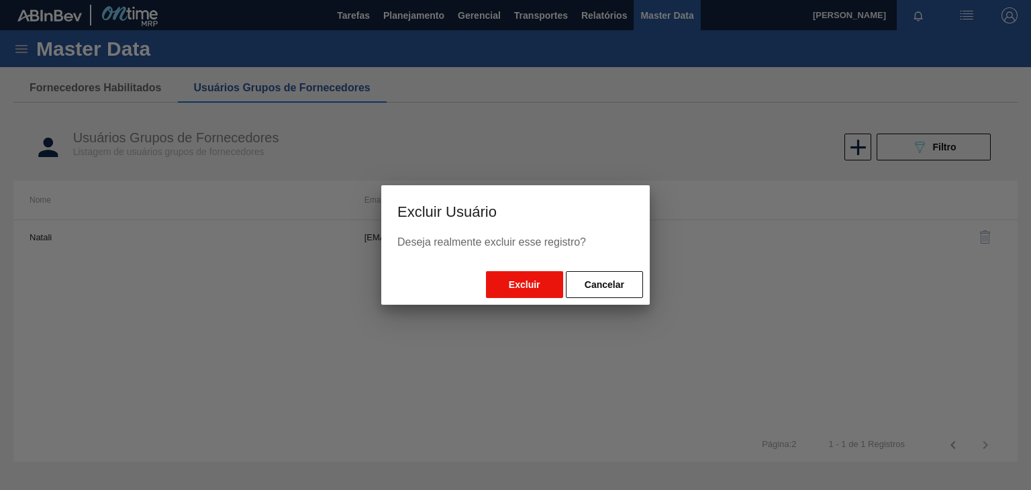
click at [505, 283] on button "Excluir" at bounding box center [524, 284] width 77 height 27
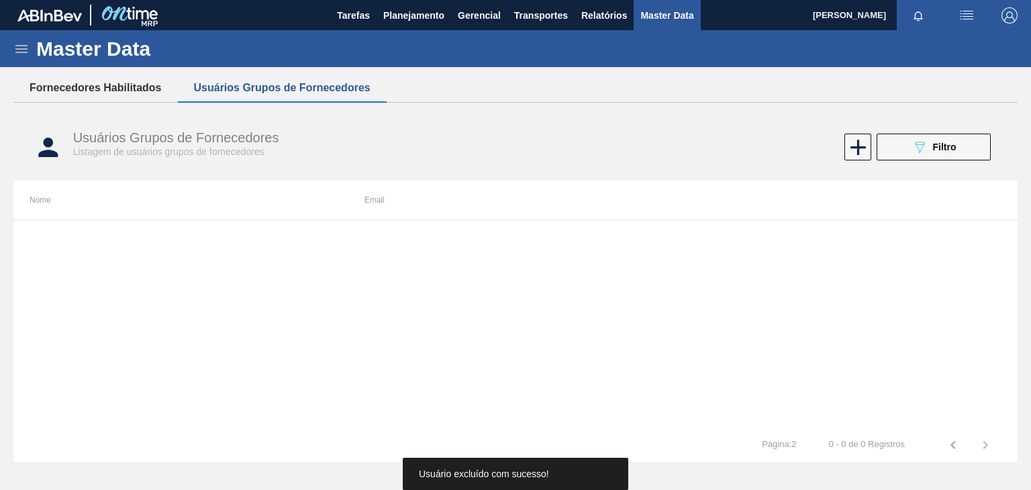
click at [100, 87] on button "Fornecedores Habilitados" at bounding box center [95, 88] width 164 height 28
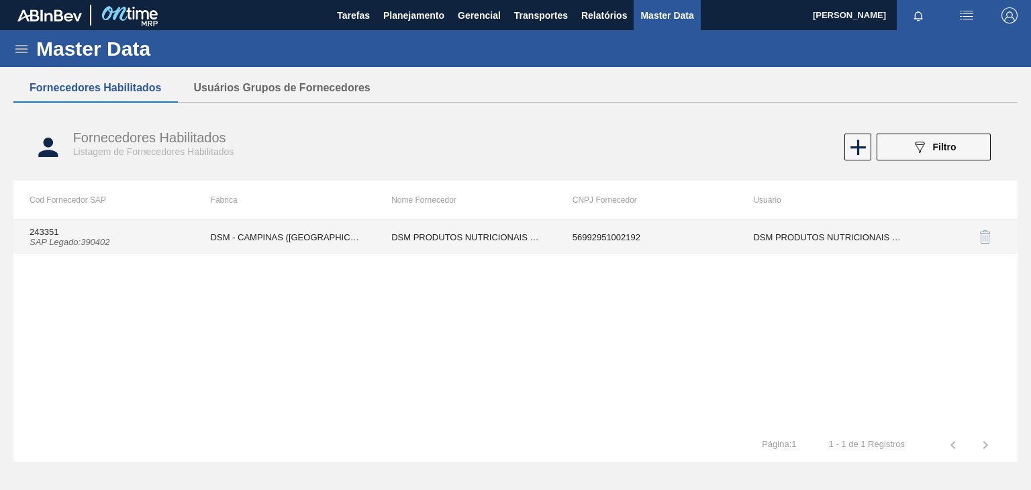
click at [288, 244] on td "DSM - CAMPINAS (SP)" at bounding box center [285, 237] width 181 height 34
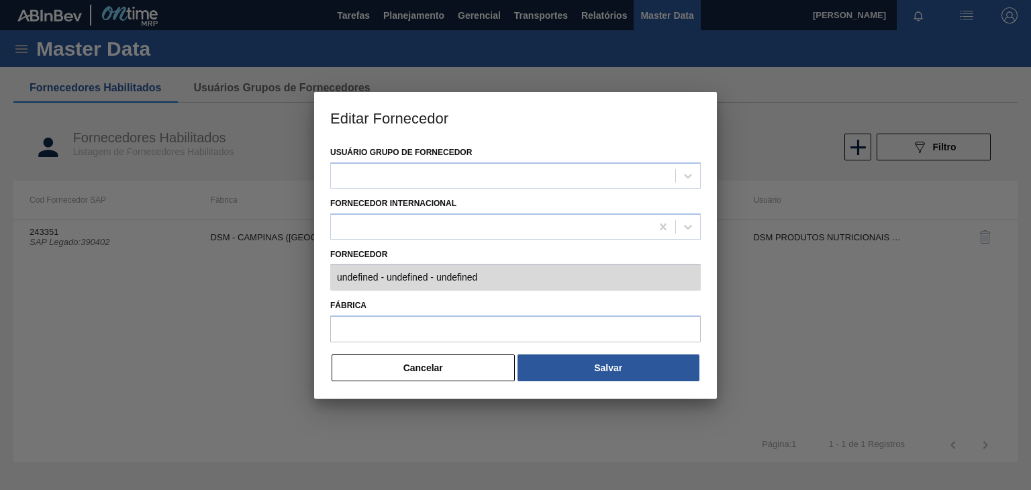
type input "243351 (SAP Legado: 390402) - DSM PRODUTOS NUTRICIONAIS BRASIL S - 569929510021…"
type input "DSM - CAMPINAS (SP)"
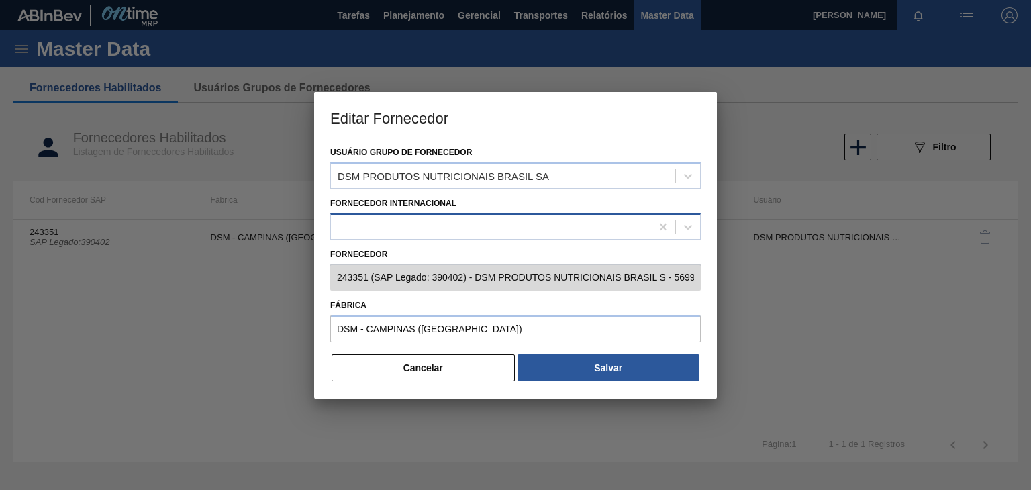
click at [364, 231] on div at bounding box center [491, 226] width 320 height 19
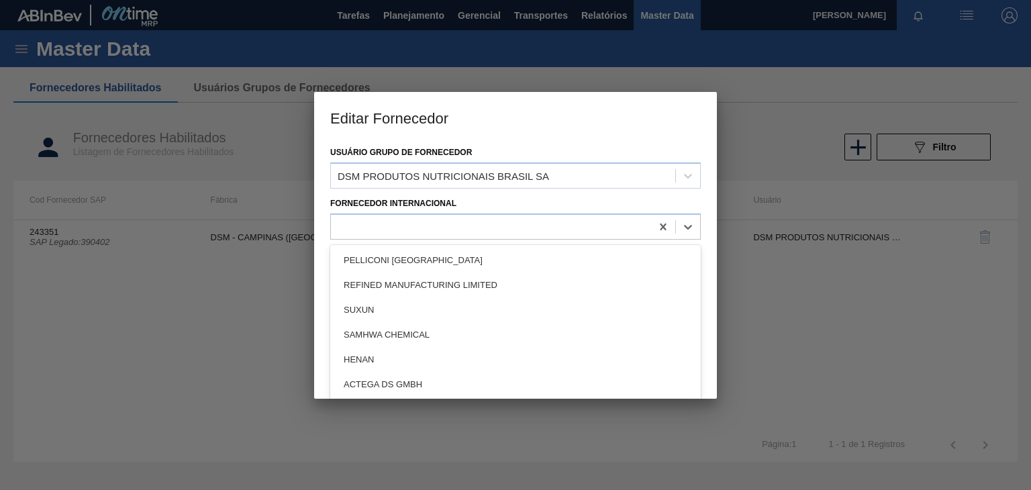
click at [238, 325] on div at bounding box center [515, 245] width 1031 height 490
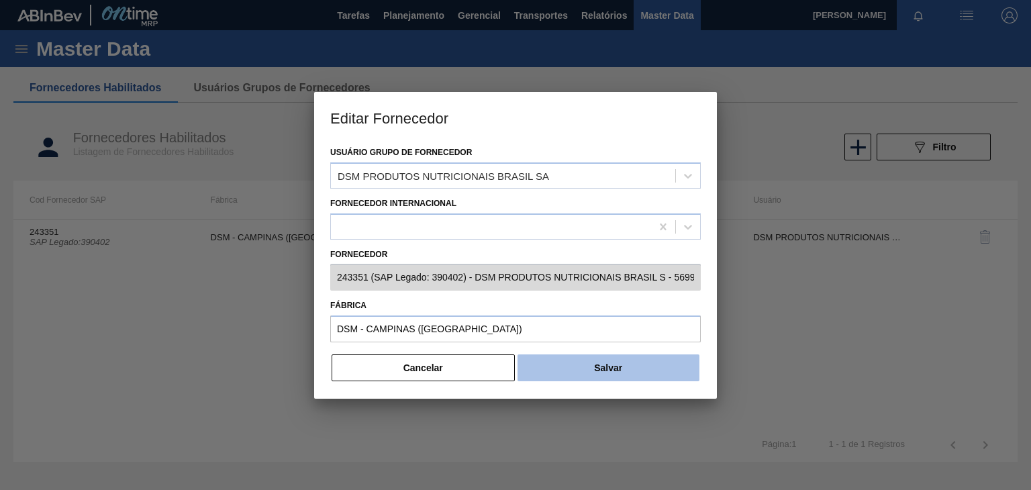
click at [607, 365] on button "Salvar" at bounding box center [609, 367] width 182 height 27
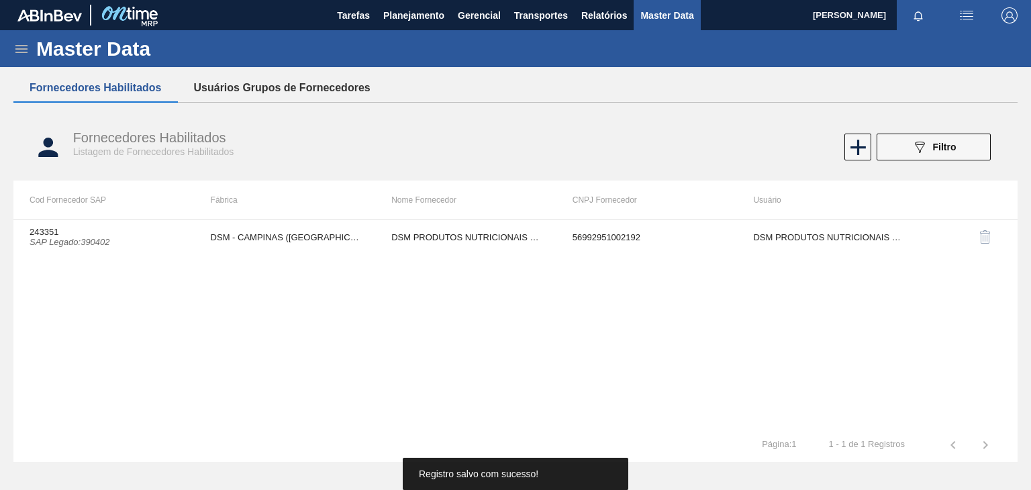
click at [207, 88] on button "Usuários Grupos de Fornecedores" at bounding box center [282, 88] width 209 height 28
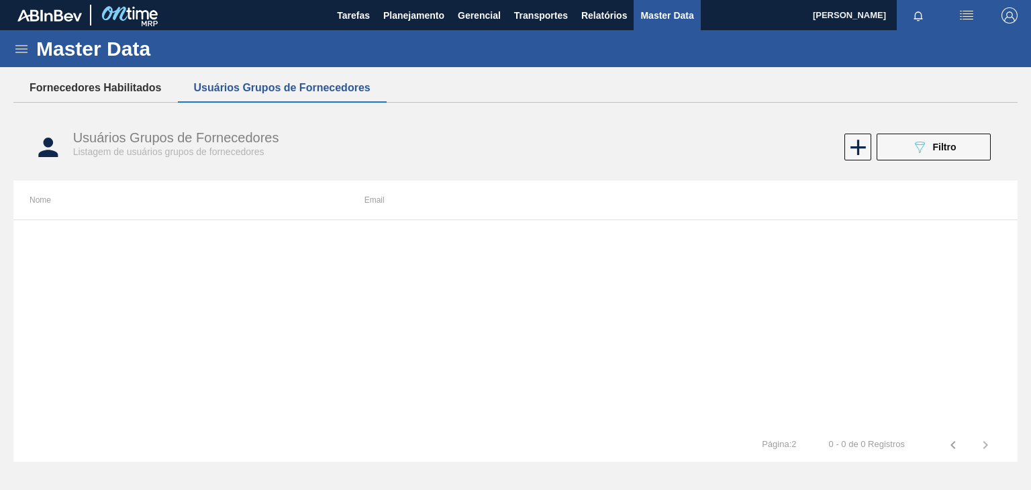
click at [118, 89] on button "Fornecedores Habilitados" at bounding box center [95, 88] width 164 height 28
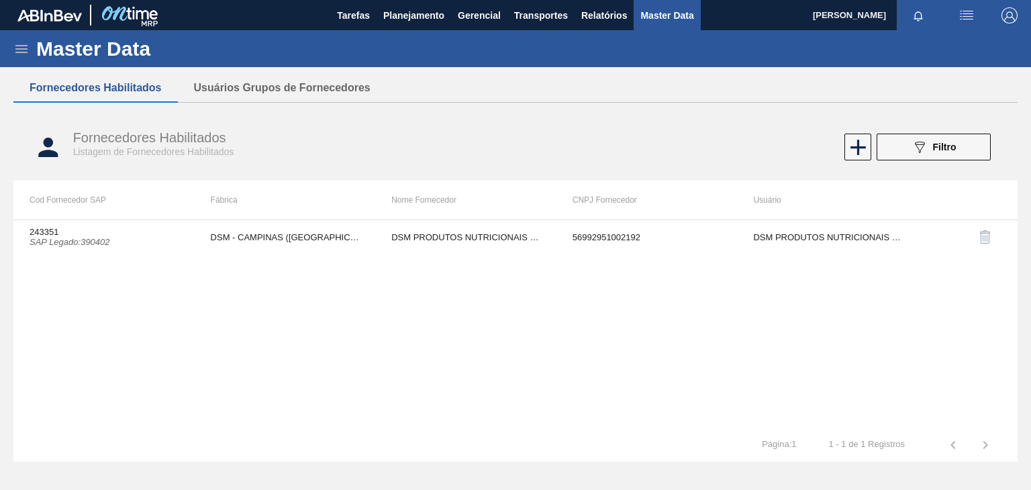
click at [0, 55] on div "Master Data" at bounding box center [515, 48] width 1031 height 37
click at [16, 47] on icon at bounding box center [21, 49] width 16 height 16
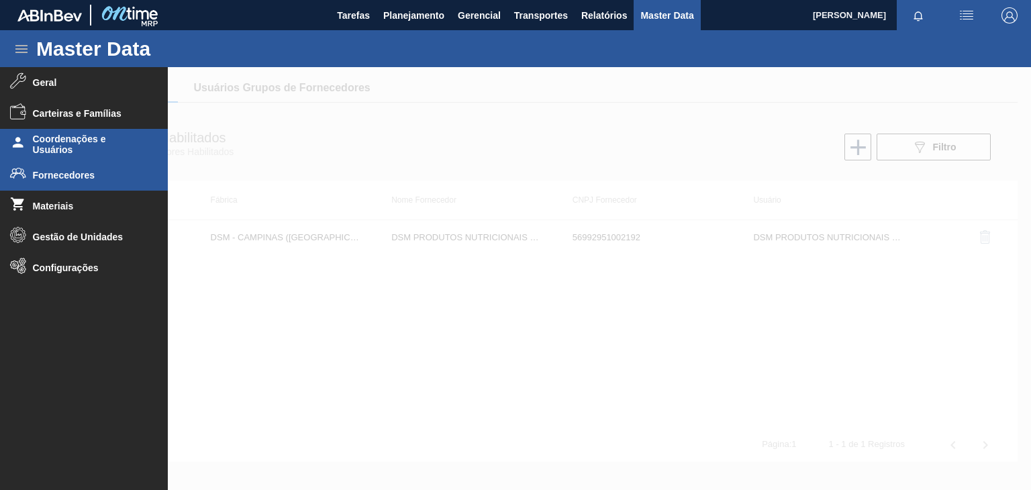
click at [94, 139] on span "Coordenações e Usuários" at bounding box center [88, 144] width 111 height 21
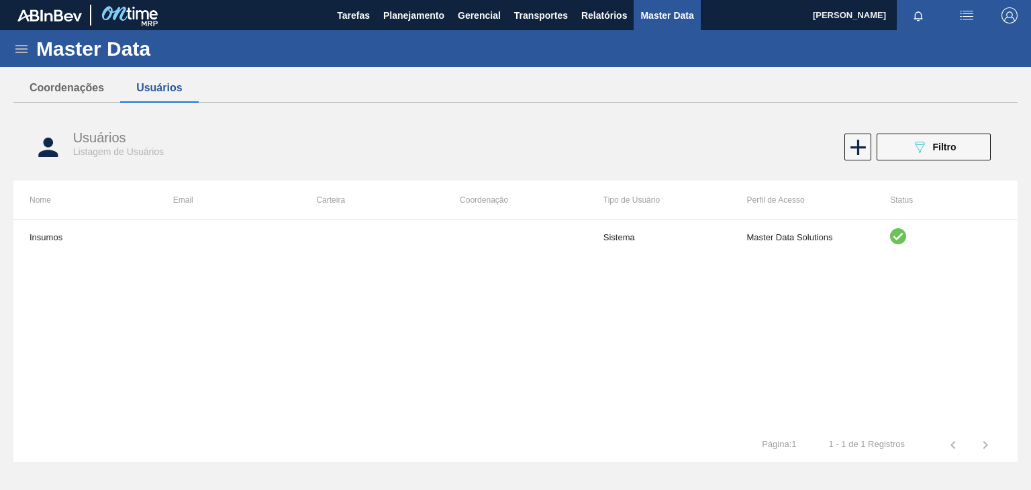
click at [119, 147] on span "Listagem de Usuários" at bounding box center [118, 151] width 91 height 11
click at [46, 89] on button "Coordenações" at bounding box center [66, 88] width 107 height 28
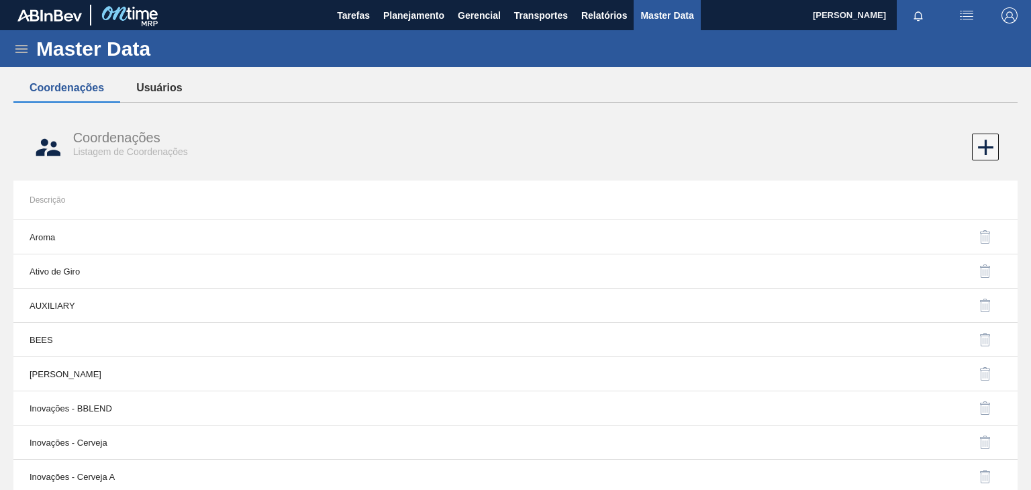
click at [146, 83] on button "Usuários" at bounding box center [159, 88] width 78 height 28
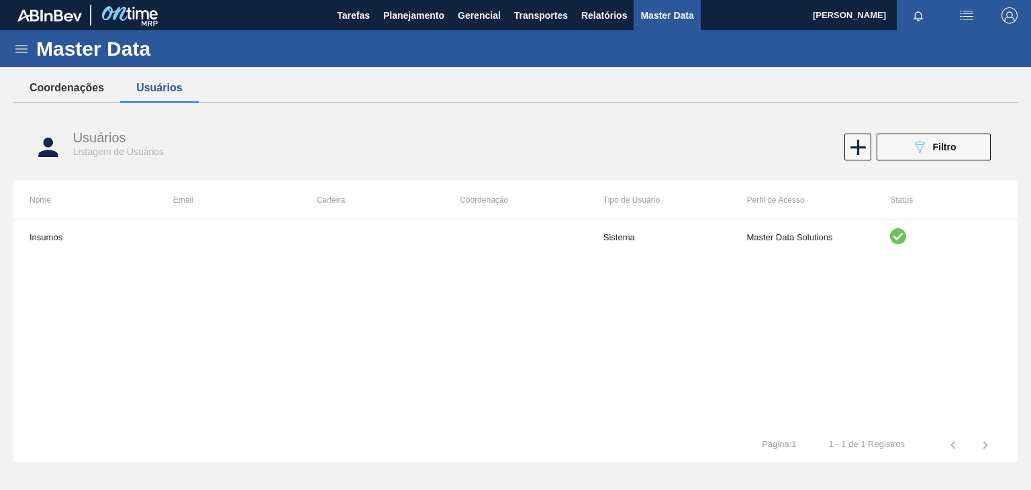
click at [77, 89] on button "Coordenações" at bounding box center [66, 88] width 107 height 28
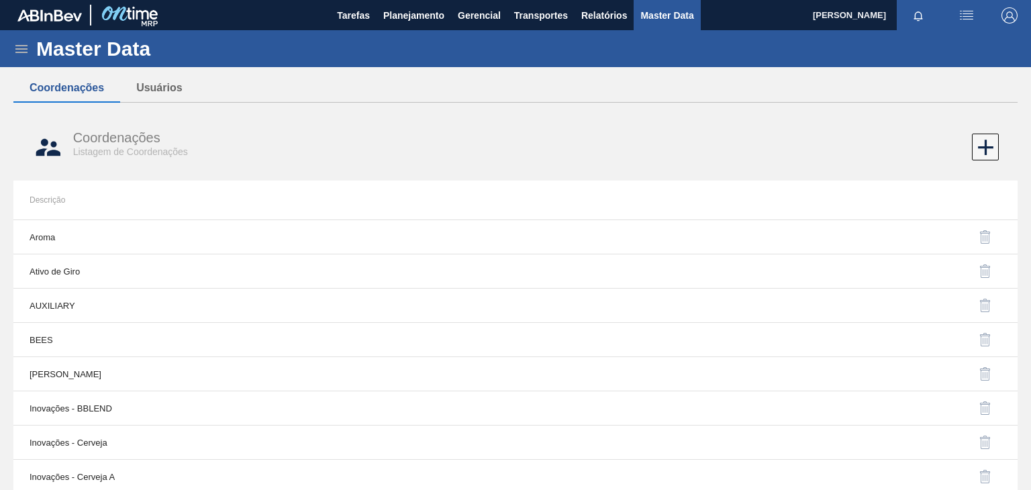
click at [19, 44] on icon at bounding box center [21, 49] width 16 height 16
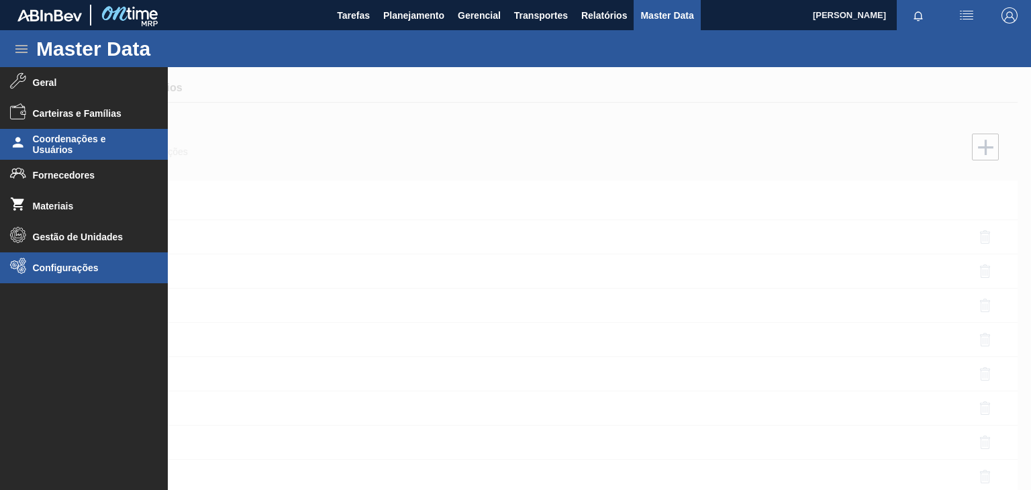
click at [90, 277] on li "Configurações" at bounding box center [84, 267] width 168 height 31
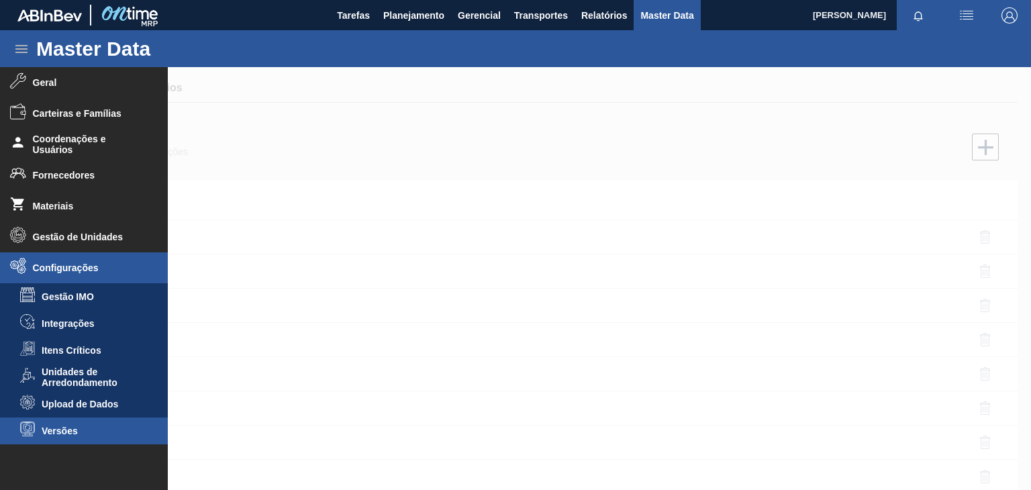
click at [118, 435] on span "Versões" at bounding box center [93, 431] width 103 height 11
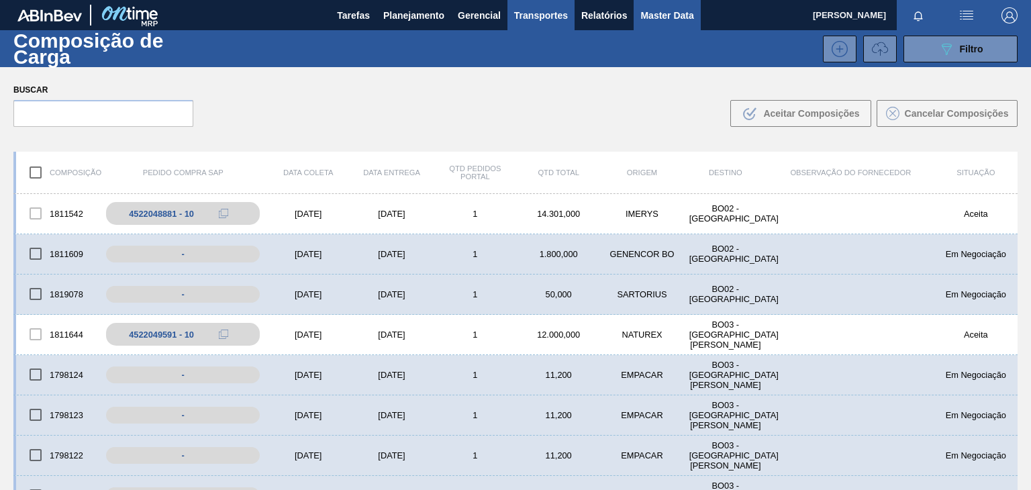
click at [661, 14] on span "Master Data" at bounding box center [666, 15] width 53 height 16
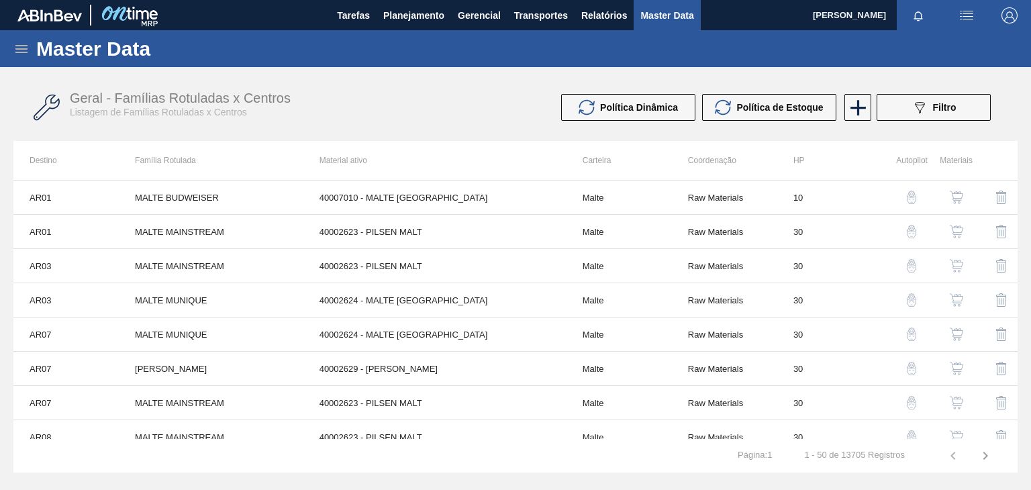
click at [28, 50] on icon at bounding box center [21, 49] width 16 height 16
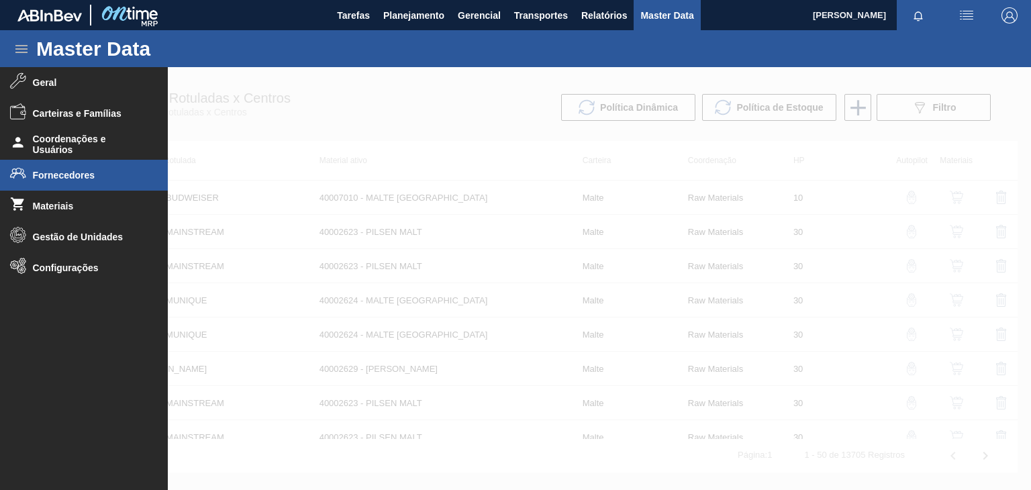
click at [53, 186] on li "Fornecedores" at bounding box center [84, 175] width 168 height 31
